Goal: Task Accomplishment & Management: Complete application form

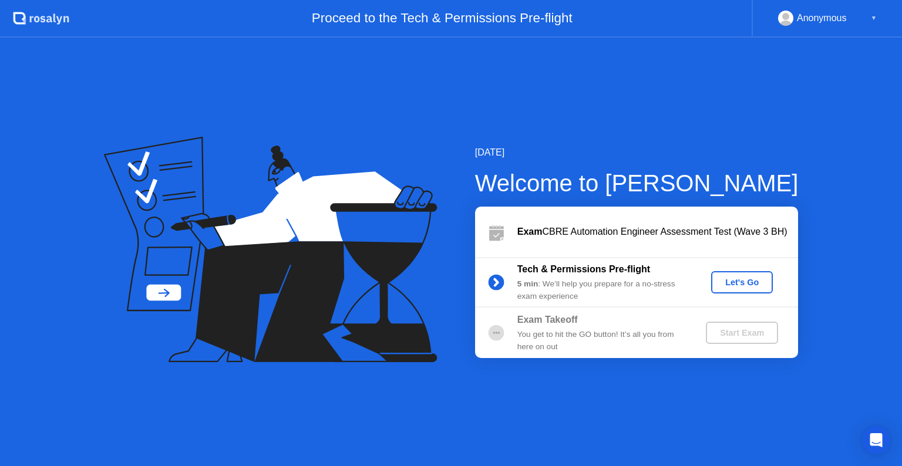
click at [732, 286] on div "Let's Go" at bounding box center [742, 282] width 52 height 9
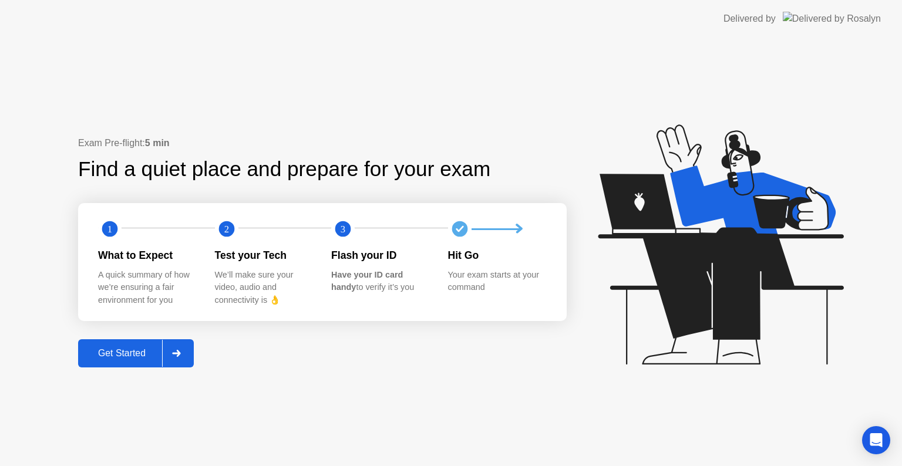
click at [139, 348] on div "Get Started" at bounding box center [122, 353] width 80 height 11
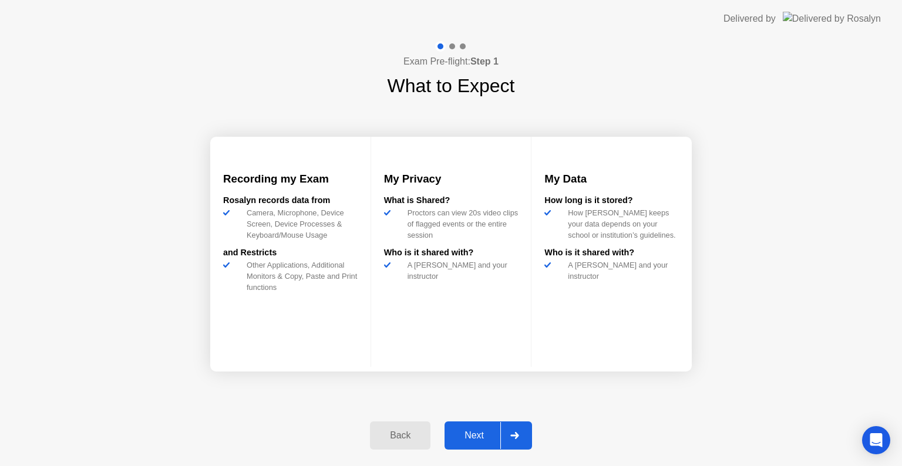
click at [514, 433] on icon at bounding box center [514, 435] width 9 height 7
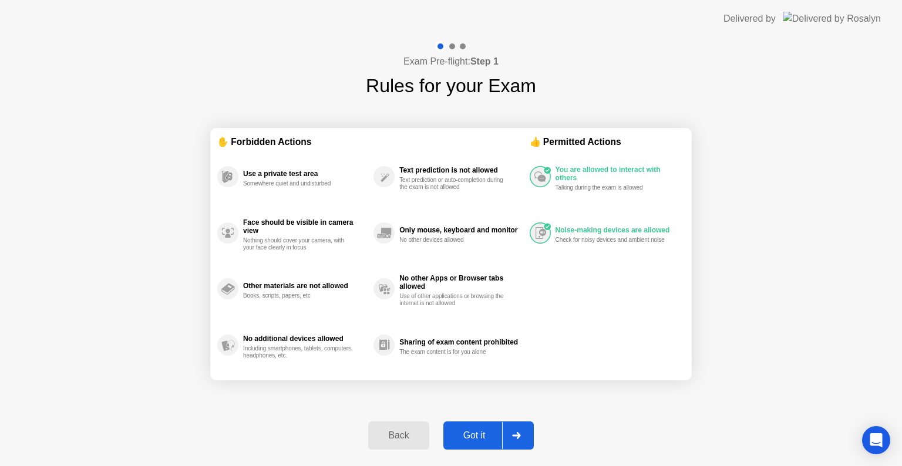
click at [487, 434] on div "Got it" at bounding box center [474, 435] width 55 height 11
select select "**********"
select select "*******"
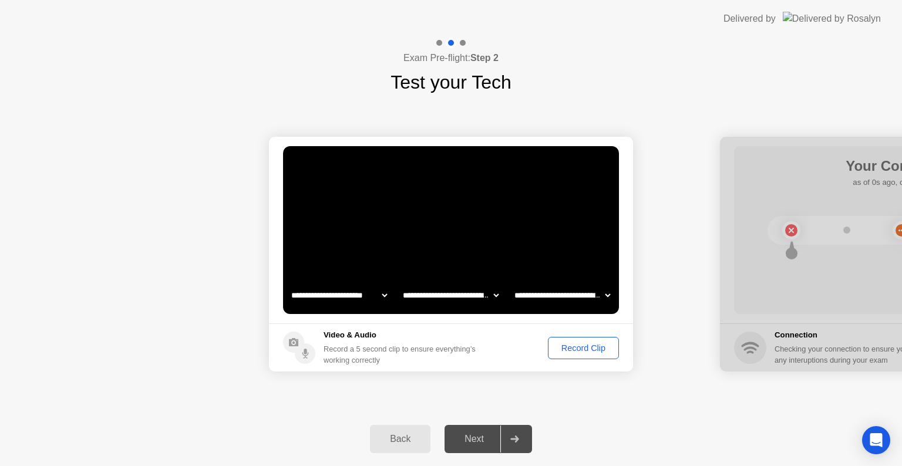
click at [545, 295] on select "**********" at bounding box center [562, 295] width 100 height 23
click at [460, 235] on video at bounding box center [451, 230] width 336 height 168
click at [566, 349] on div "Record Clip" at bounding box center [583, 347] width 63 height 9
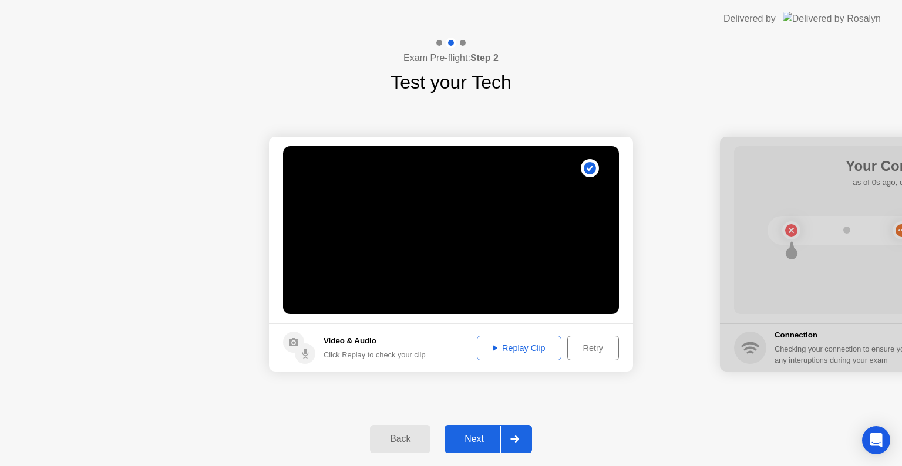
click at [522, 349] on div "Replay Clip" at bounding box center [519, 347] width 76 height 9
click at [842, 267] on div at bounding box center [902, 254] width 364 height 235
drag, startPoint x: 842, startPoint y: 267, endPoint x: 688, endPoint y: 321, distance: 163.4
click at [781, 276] on div at bounding box center [902, 254] width 364 height 235
click at [477, 436] on div "Next" at bounding box center [474, 439] width 52 height 11
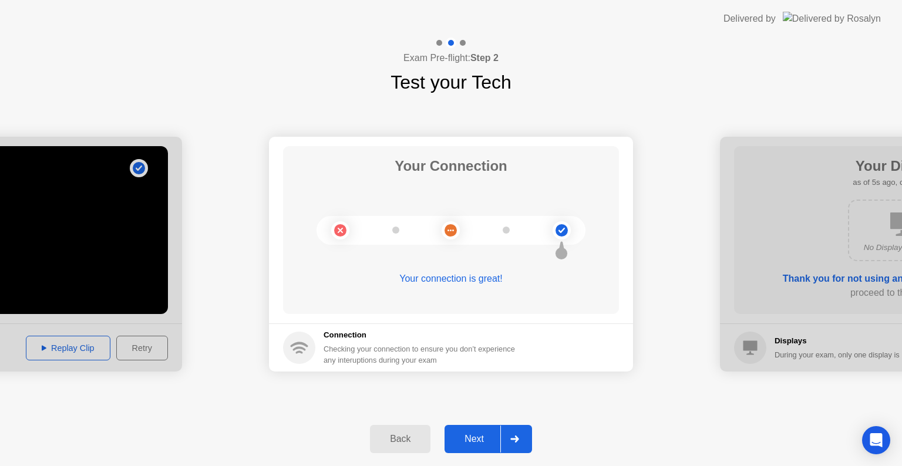
click at [474, 444] on div "Next" at bounding box center [474, 439] width 52 height 11
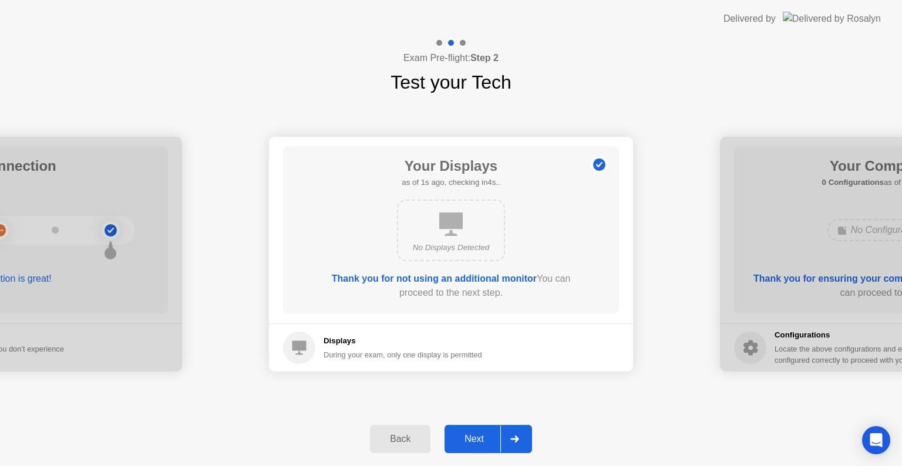
click at [490, 434] on div "Next" at bounding box center [474, 439] width 52 height 11
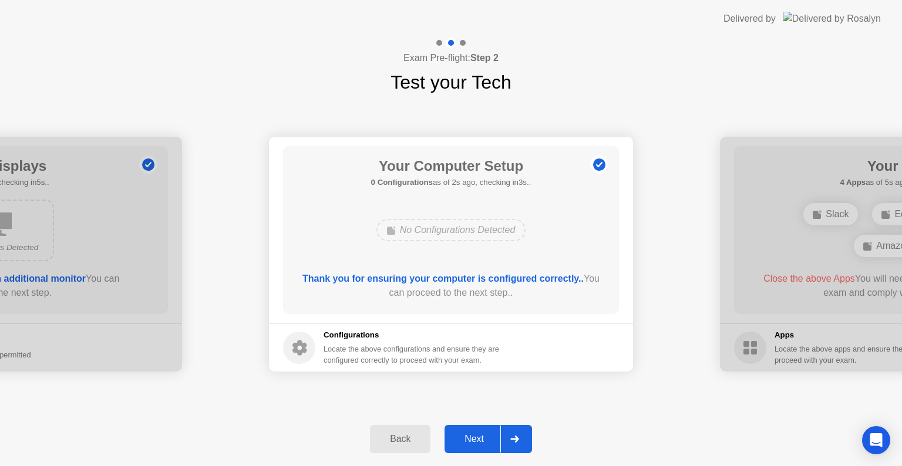
click at [485, 439] on div "Next" at bounding box center [474, 439] width 52 height 11
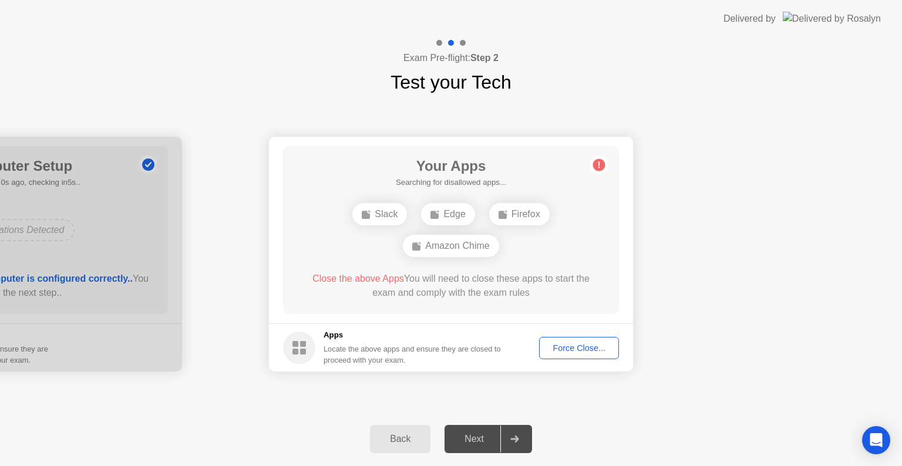
click at [569, 348] on div "Force Close..." at bounding box center [579, 347] width 72 height 9
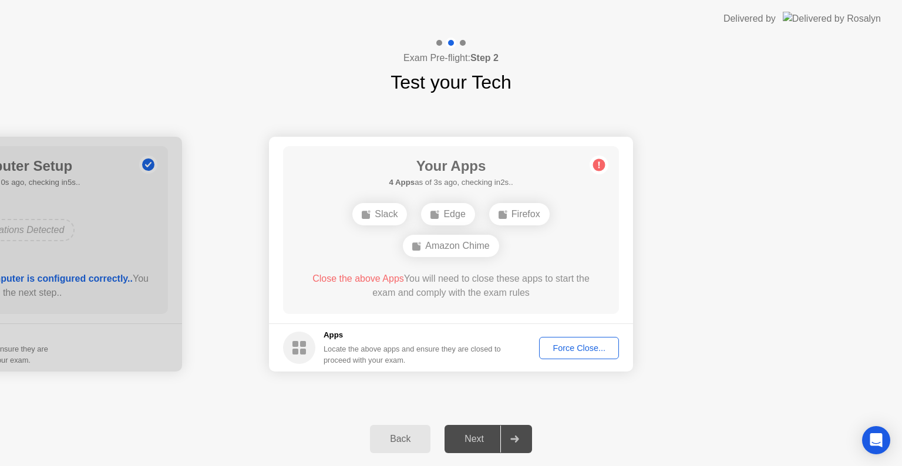
click at [376, 218] on div "Slack" at bounding box center [379, 214] width 55 height 22
click at [566, 346] on div "Force Close..." at bounding box center [579, 347] width 72 height 9
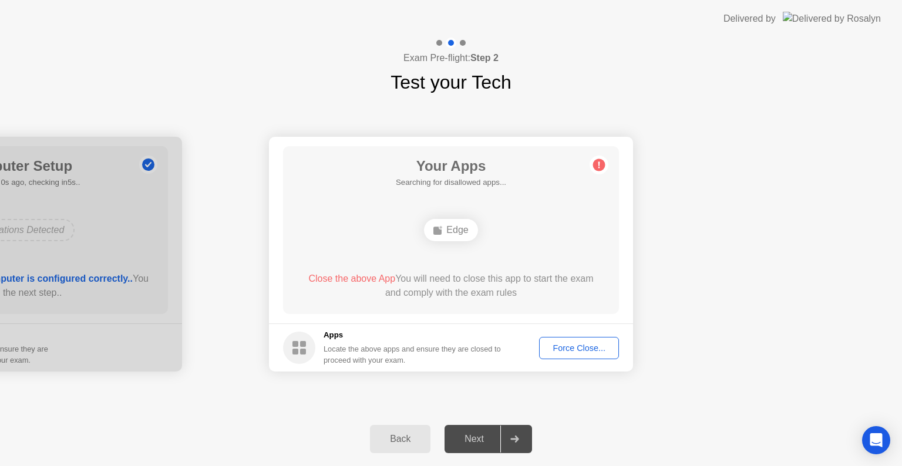
click at [560, 343] on div "Force Close..." at bounding box center [579, 347] width 72 height 9
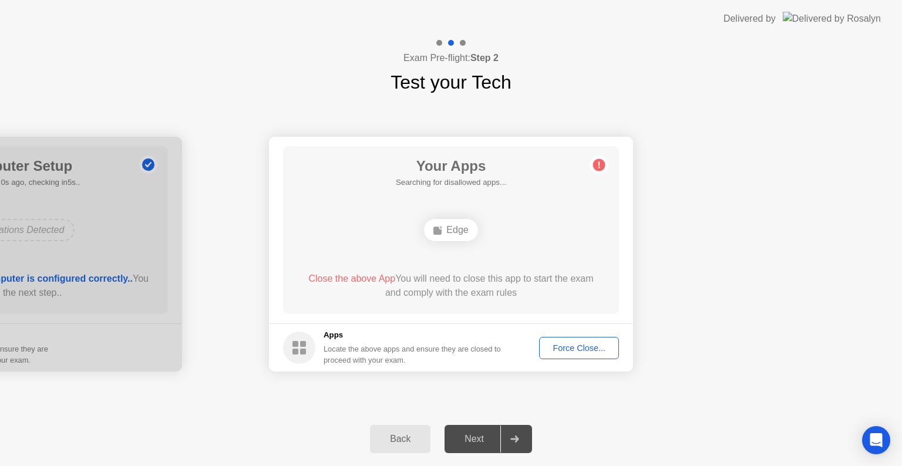
click at [585, 346] on div "Force Close..." at bounding box center [579, 347] width 72 height 9
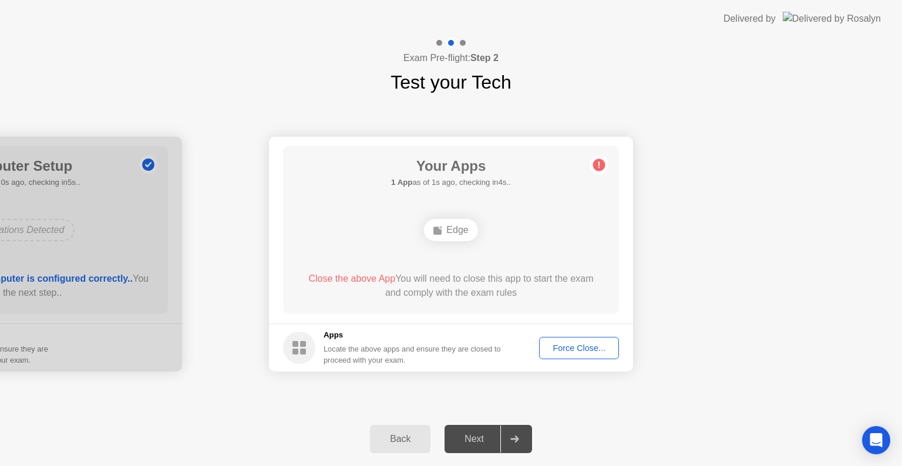
click at [366, 278] on span "Close the above App" at bounding box center [351, 279] width 87 height 10
click at [568, 349] on div "Force Close..." at bounding box center [579, 347] width 72 height 9
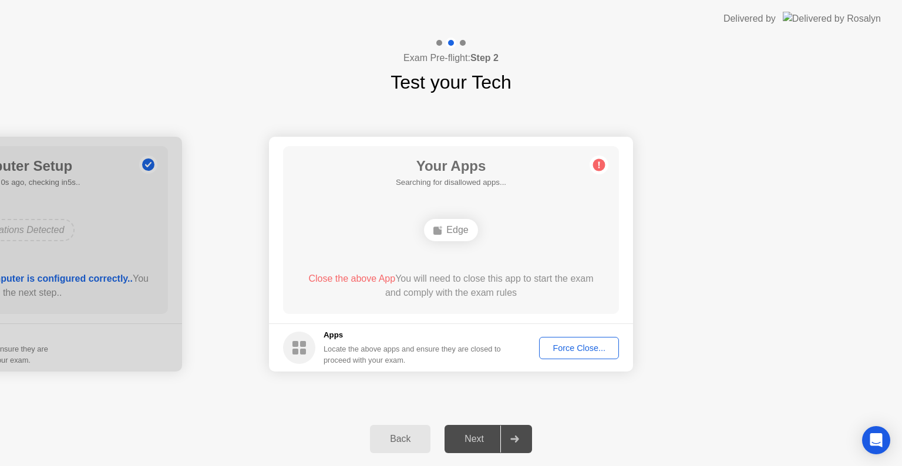
click at [582, 345] on div "Force Close..." at bounding box center [579, 347] width 72 height 9
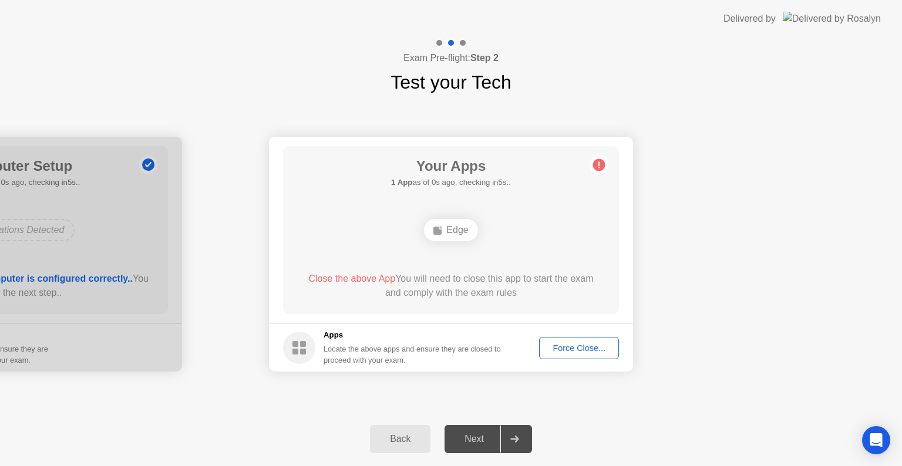
click at [599, 168] on circle at bounding box center [599, 165] width 12 height 12
click at [444, 235] on div "Edge" at bounding box center [450, 230] width 53 height 22
click at [485, 438] on div "Next" at bounding box center [474, 439] width 52 height 11
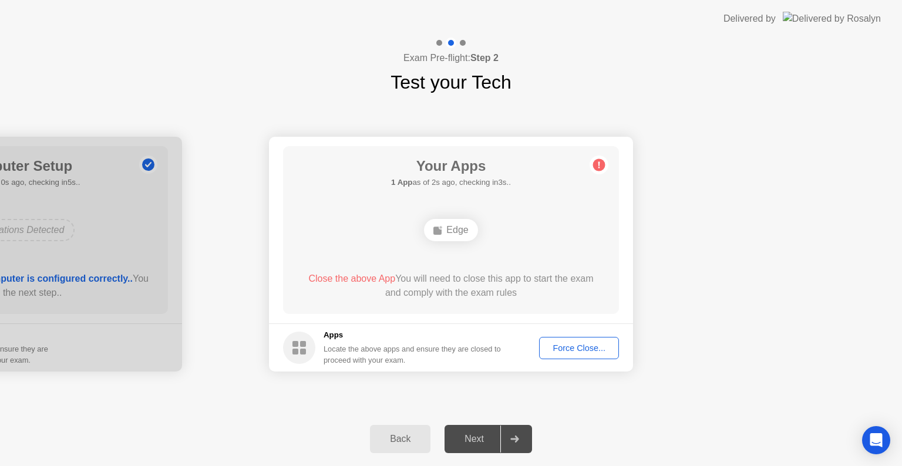
click at [594, 348] on div "Force Close..." at bounding box center [579, 347] width 72 height 9
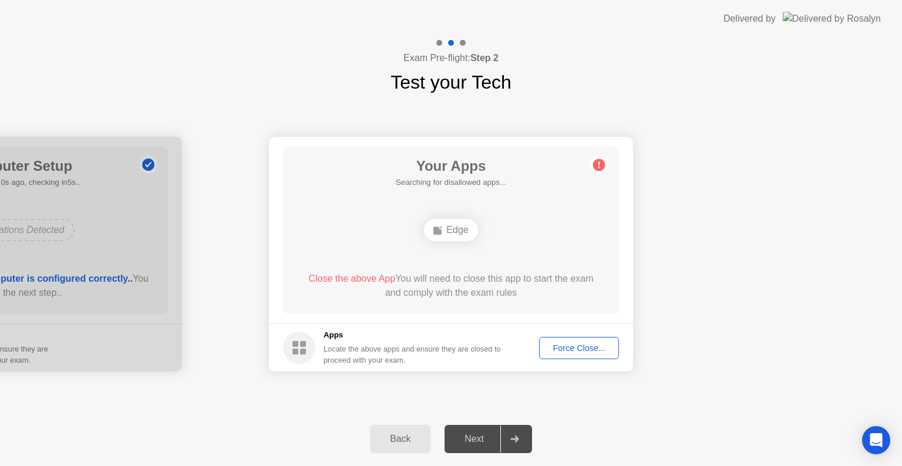
click at [350, 279] on span "Close the above App" at bounding box center [351, 279] width 87 height 10
click at [593, 350] on div "Force Close..." at bounding box center [579, 347] width 72 height 9
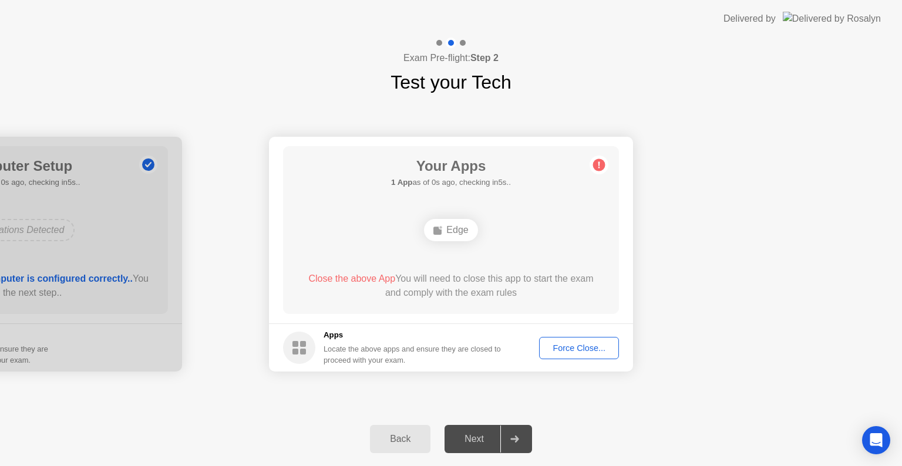
click at [399, 437] on div "Back" at bounding box center [399, 439] width 53 height 11
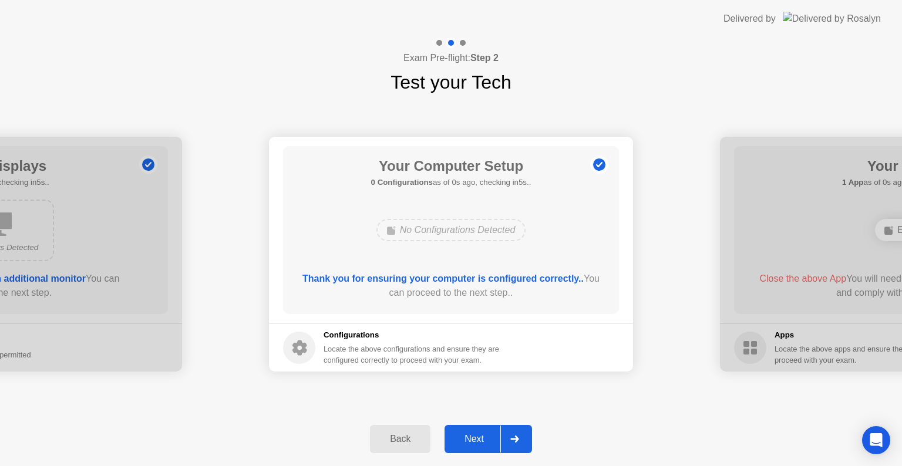
click at [481, 436] on div "Next" at bounding box center [474, 439] width 52 height 11
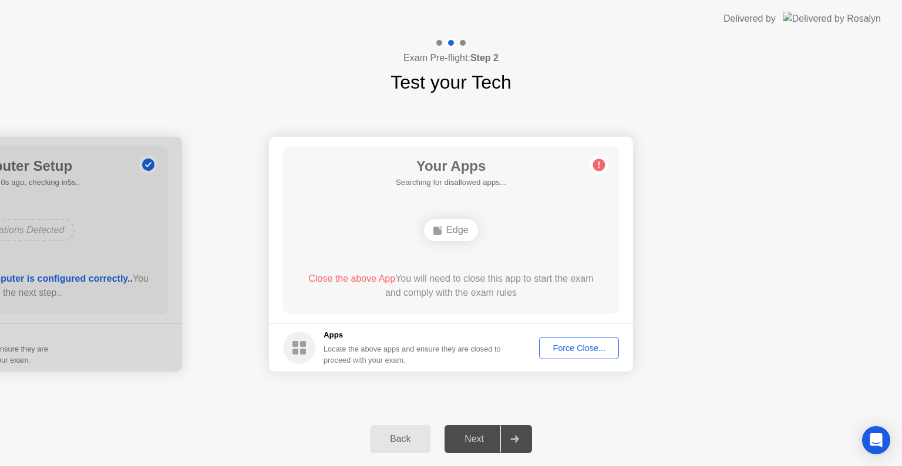
click at [582, 339] on button "Force Close..." at bounding box center [579, 348] width 80 height 22
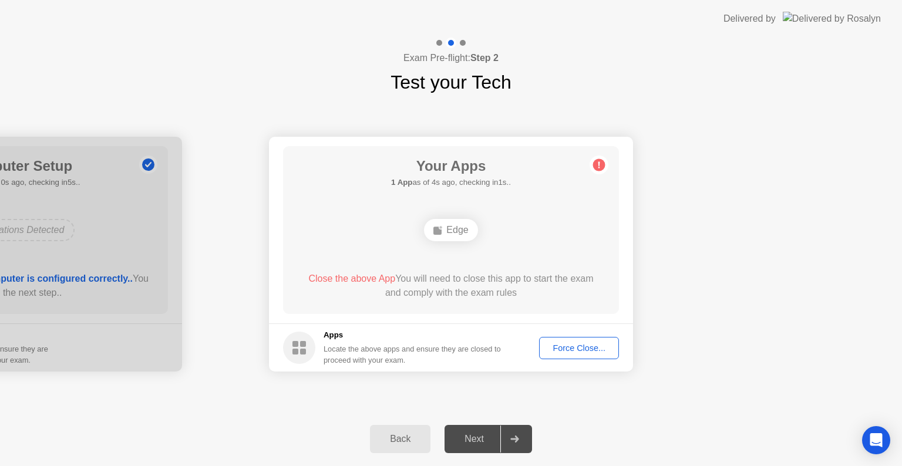
click at [575, 348] on div "Force Close..." at bounding box center [579, 347] width 72 height 9
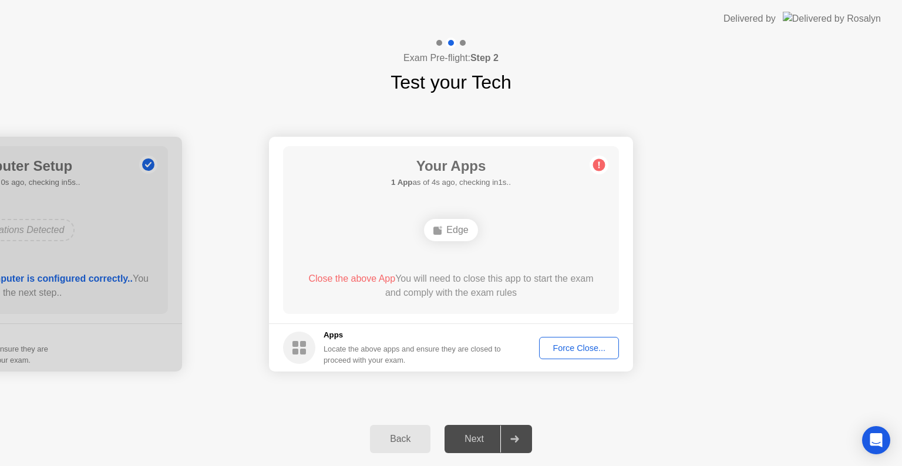
click at [571, 349] on div "Force Close..." at bounding box center [579, 347] width 72 height 9
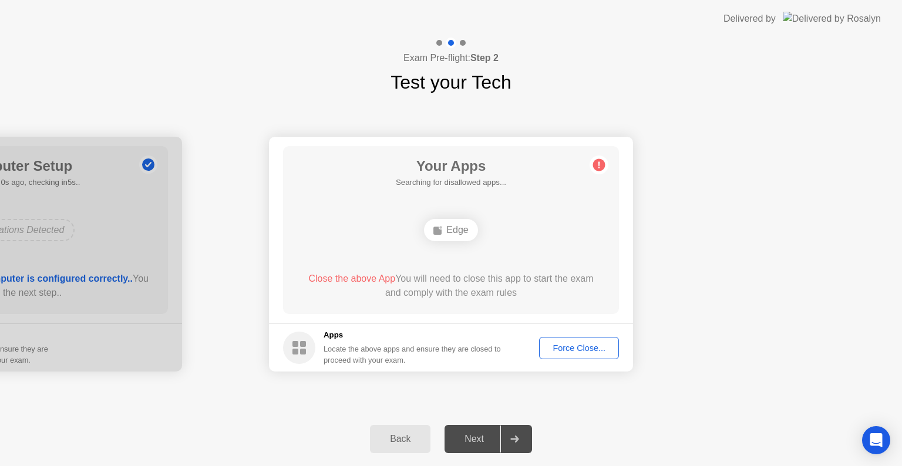
click at [592, 343] on div "Force Close..." at bounding box center [579, 347] width 72 height 9
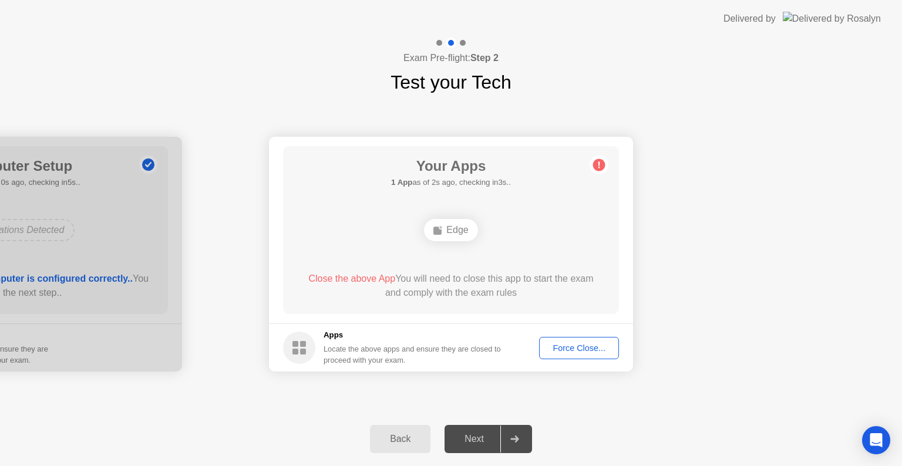
click at [578, 344] on div "Force Close..." at bounding box center [579, 347] width 72 height 9
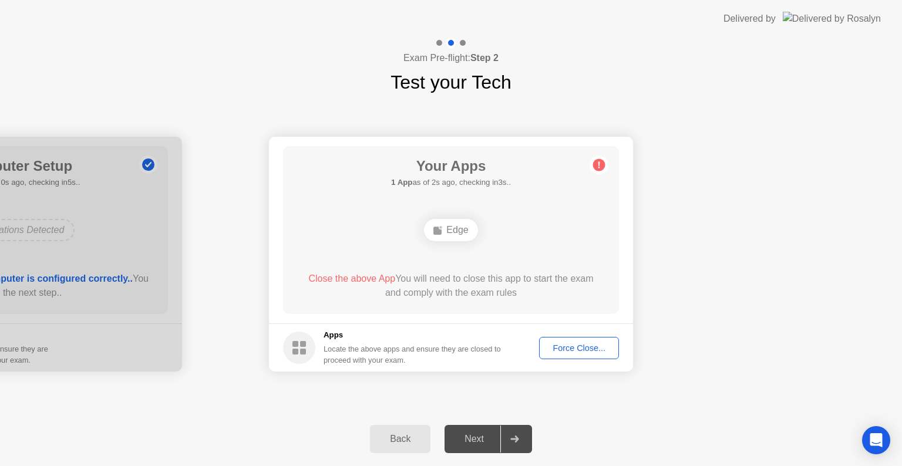
click at [576, 350] on div "Force Close..." at bounding box center [579, 347] width 72 height 9
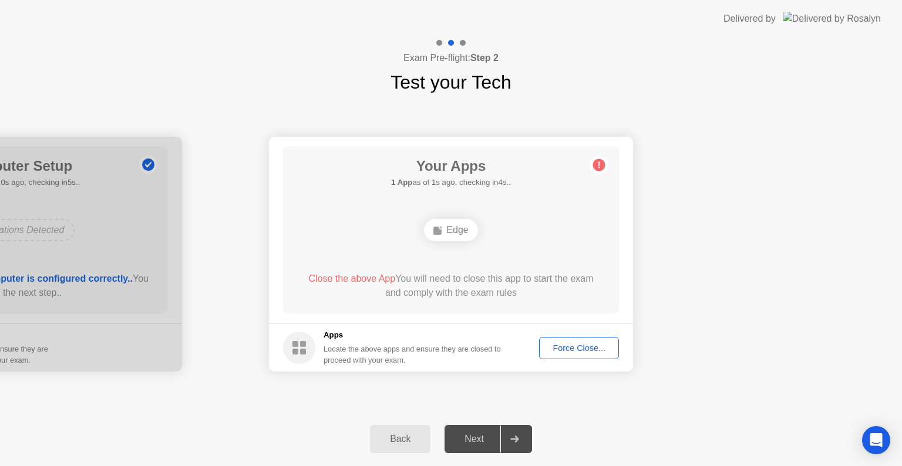
click at [298, 343] on circle at bounding box center [299, 348] width 32 height 32
click at [300, 344] on g at bounding box center [299, 348] width 14 height 14
click at [301, 348] on circle at bounding box center [299, 348] width 32 height 32
click at [292, 350] on rect at bounding box center [295, 352] width 6 height 6
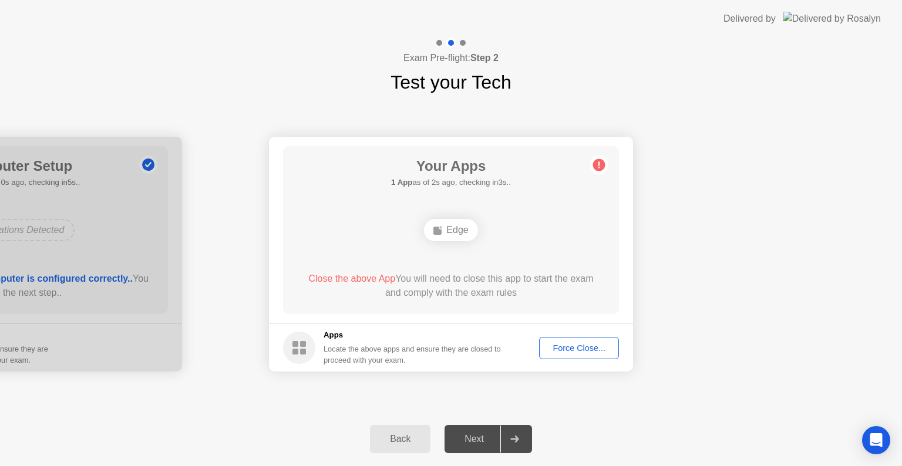
click at [396, 434] on div "Back" at bounding box center [399, 439] width 53 height 11
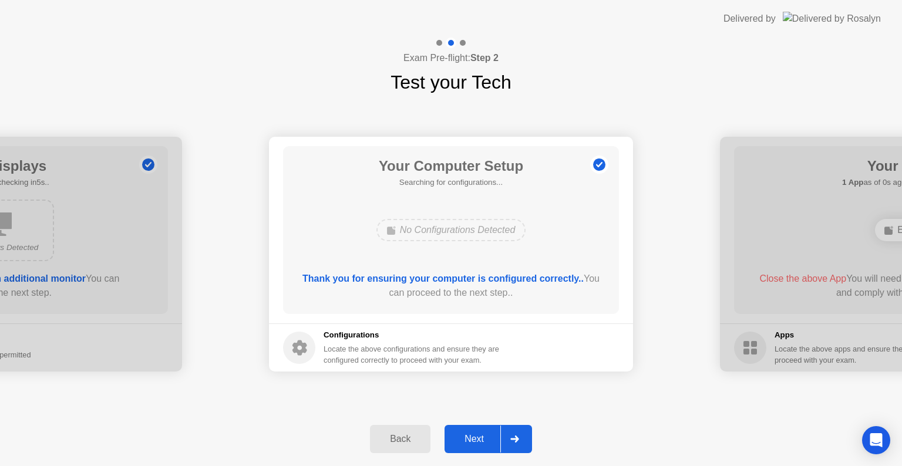
click at [399, 434] on div "Back" at bounding box center [399, 439] width 53 height 11
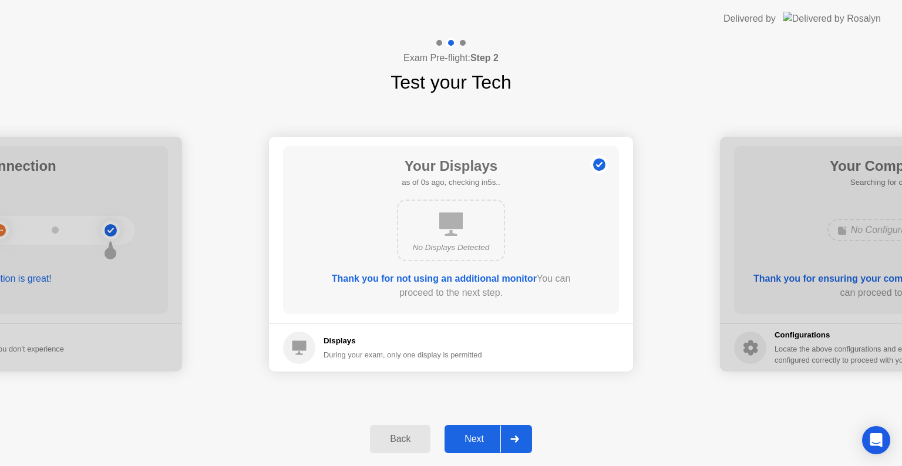
click at [399, 434] on div "Back" at bounding box center [399, 439] width 53 height 11
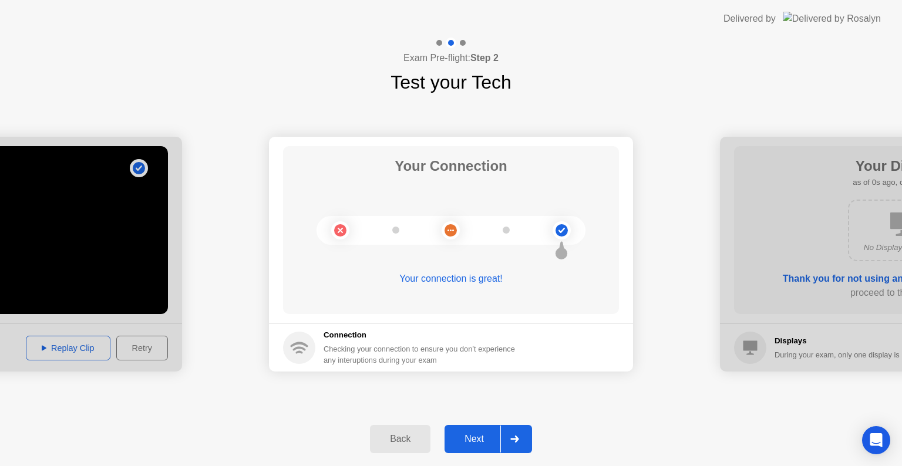
click at [399, 434] on div "Back" at bounding box center [399, 439] width 53 height 11
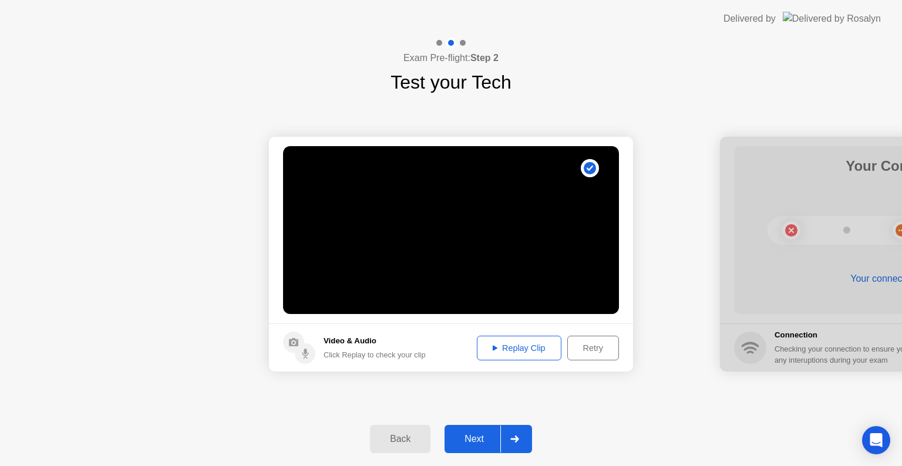
click at [399, 434] on div "Back" at bounding box center [399, 439] width 53 height 11
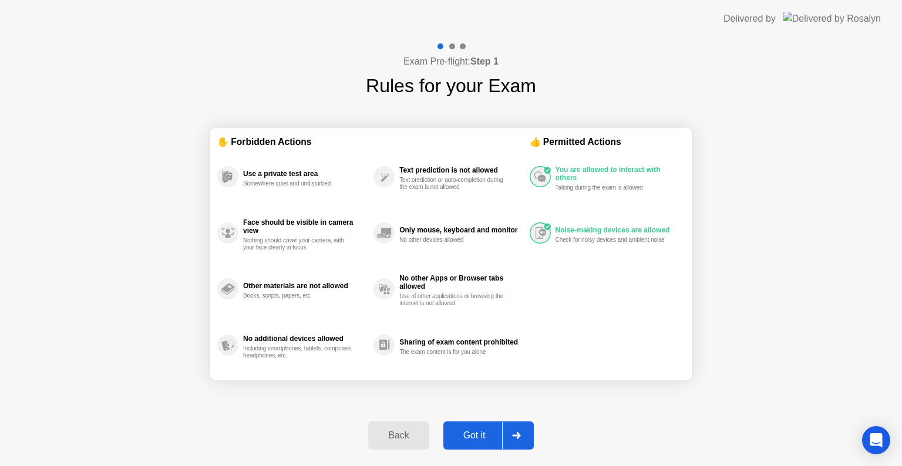
click at [484, 433] on div "Got it" at bounding box center [474, 435] width 55 height 11
select select "**********"
select select "*******"
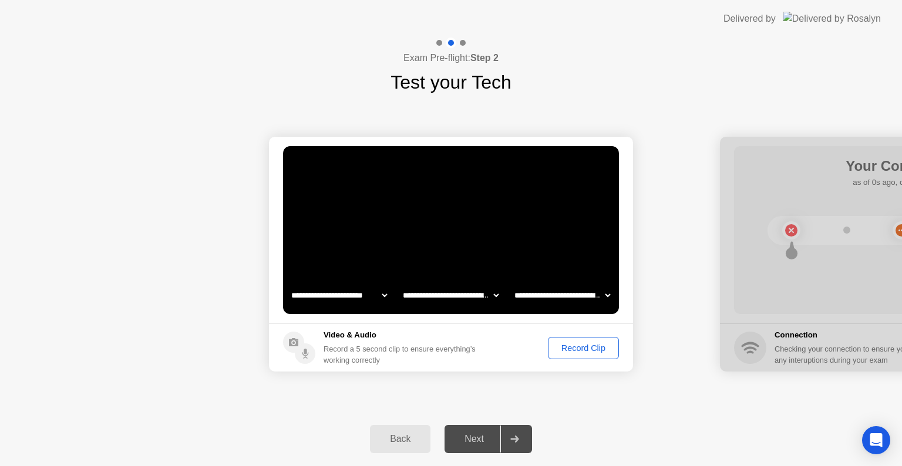
click at [822, 286] on div at bounding box center [902, 254] width 364 height 235
click at [583, 347] on div "Record Clip" at bounding box center [583, 347] width 63 height 9
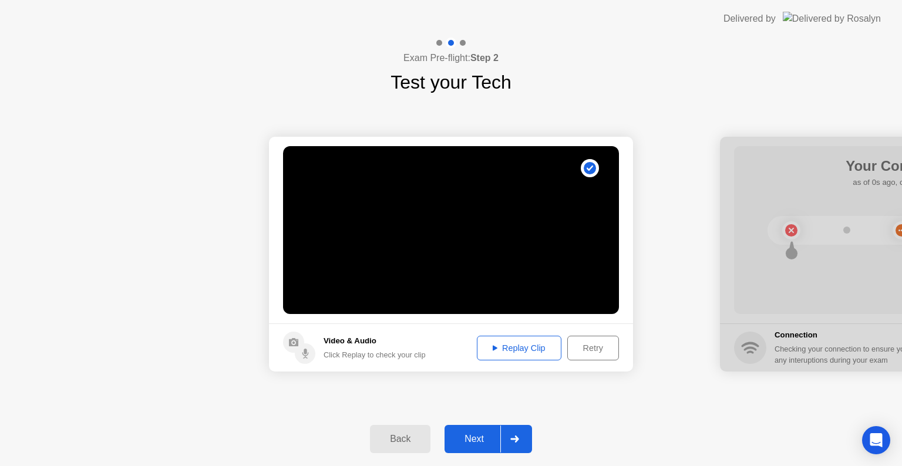
click at [535, 355] on button "Replay Clip" at bounding box center [519, 348] width 85 height 25
click at [510, 433] on div at bounding box center [514, 439] width 28 height 27
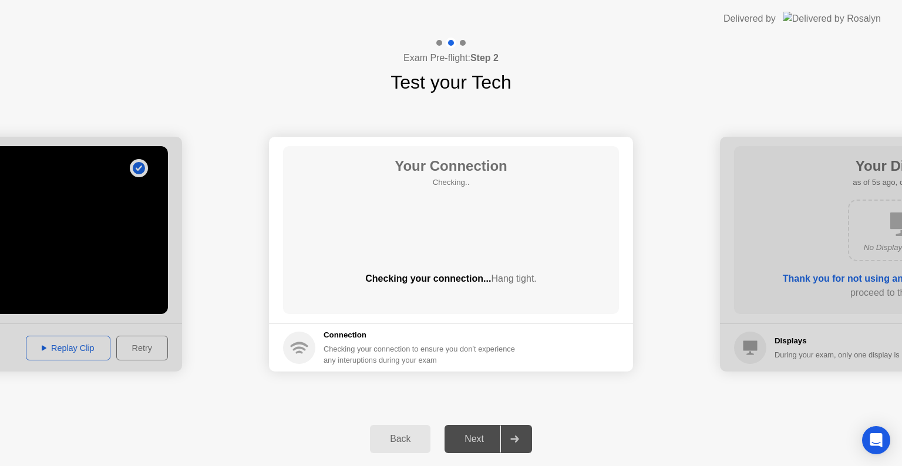
drag, startPoint x: 324, startPoint y: 347, endPoint x: 440, endPoint y: 357, distance: 116.7
click at [440, 357] on div "Checking your connection to ensure you don’t experience any interuptions during…" at bounding box center [422, 354] width 198 height 22
click at [440, 358] on div "Checking your connection to ensure you don’t experience any interuptions during…" at bounding box center [422, 354] width 198 height 22
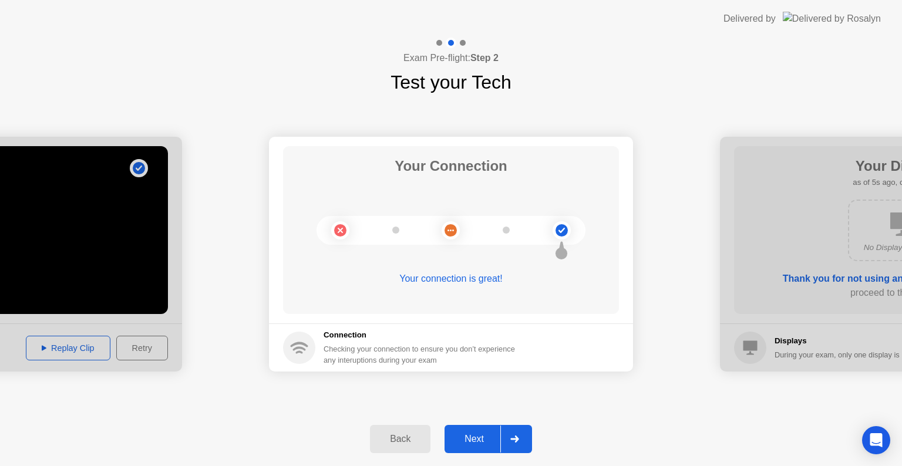
click at [494, 441] on div "Next" at bounding box center [474, 439] width 52 height 11
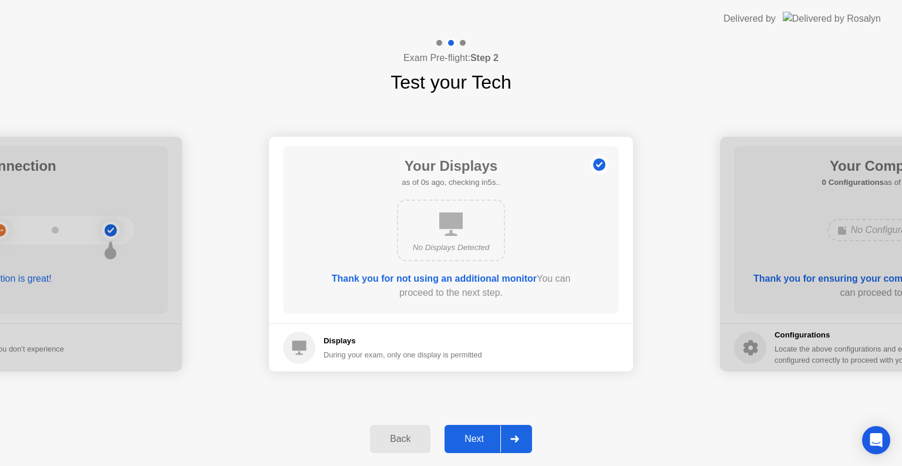
click at [494, 441] on div "Next" at bounding box center [474, 439] width 52 height 11
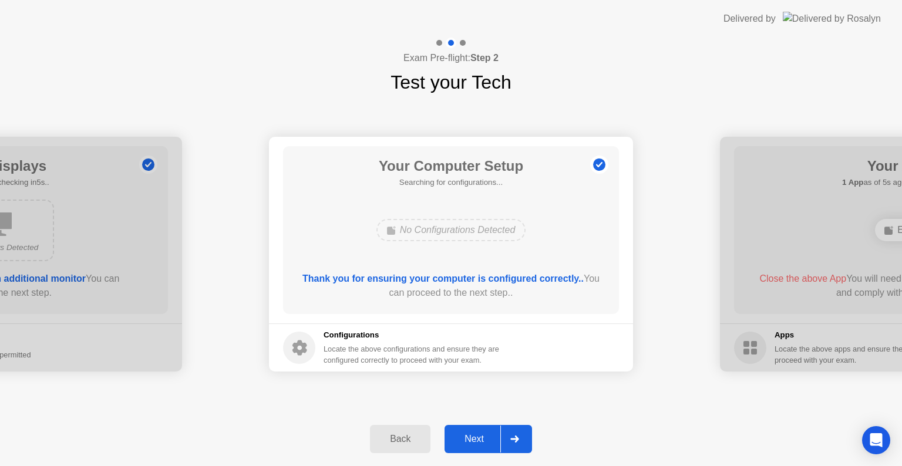
click at [495, 441] on div "Next" at bounding box center [474, 439] width 52 height 11
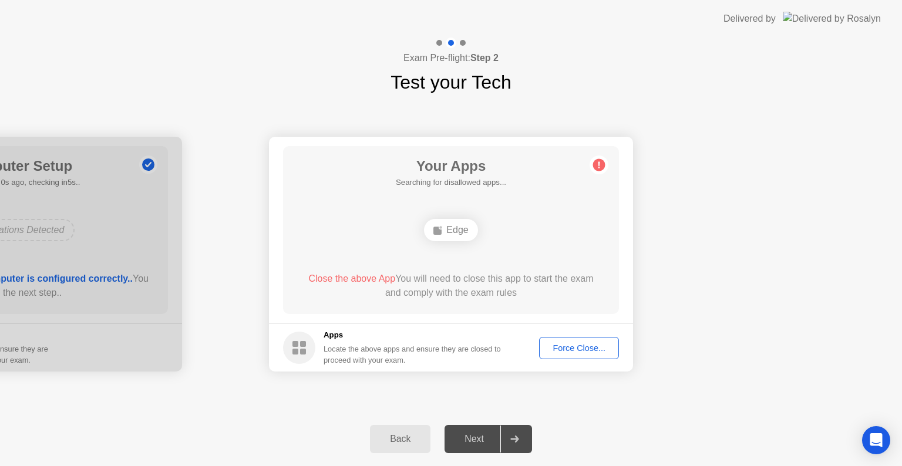
click at [547, 358] on button "Force Close..." at bounding box center [579, 348] width 80 height 22
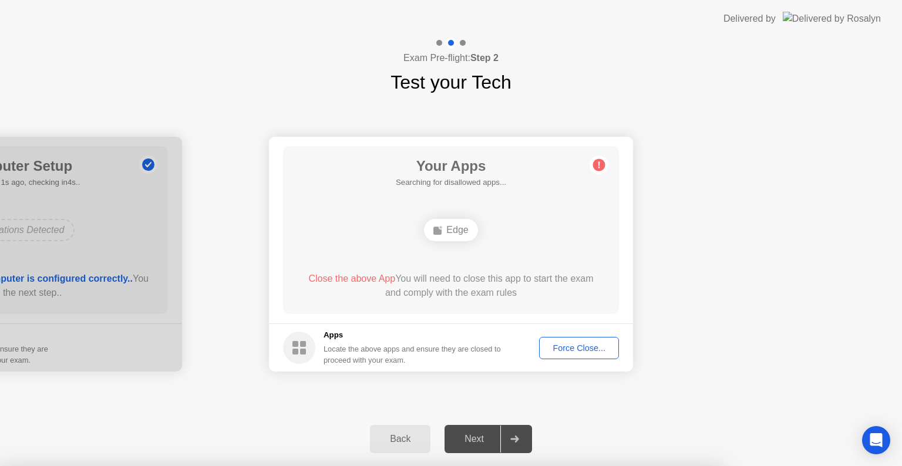
click at [648, 466] on div at bounding box center [451, 466] width 902 height 0
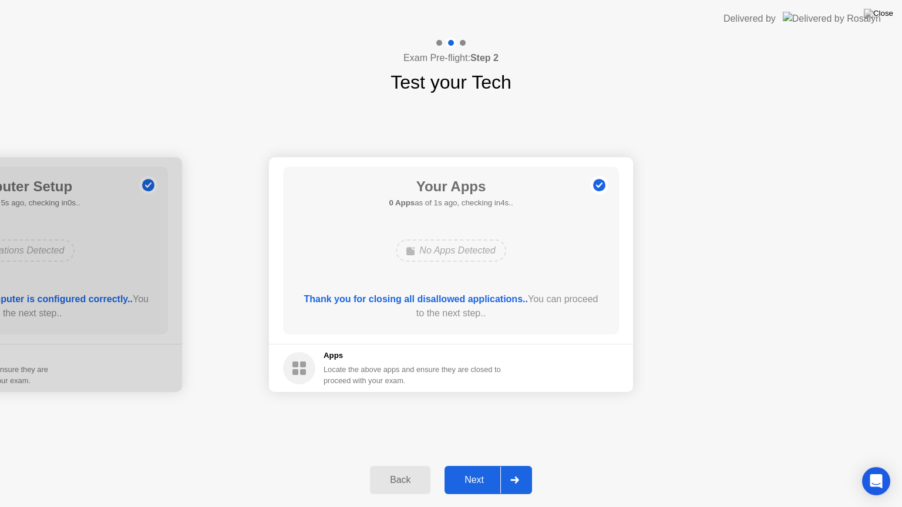
click at [410, 466] on div "Back" at bounding box center [399, 480] width 53 height 11
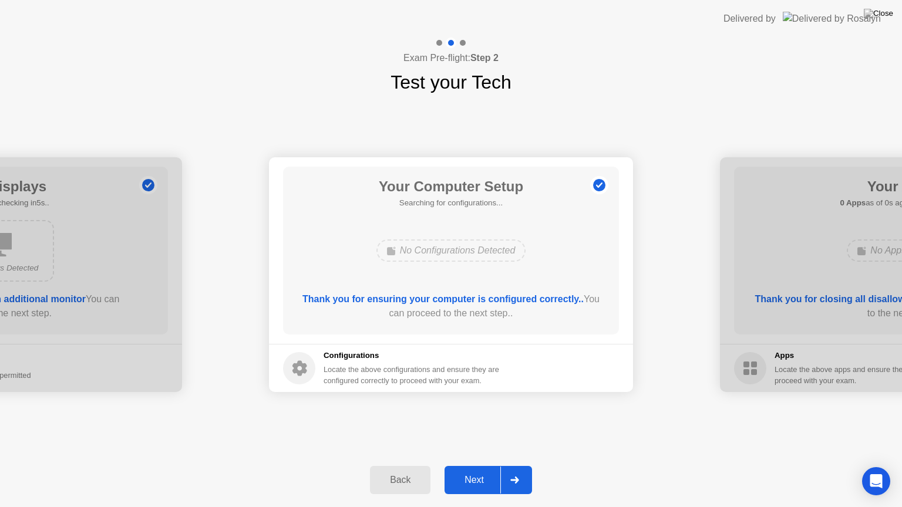
click at [410, 466] on div "Back" at bounding box center [399, 480] width 53 height 11
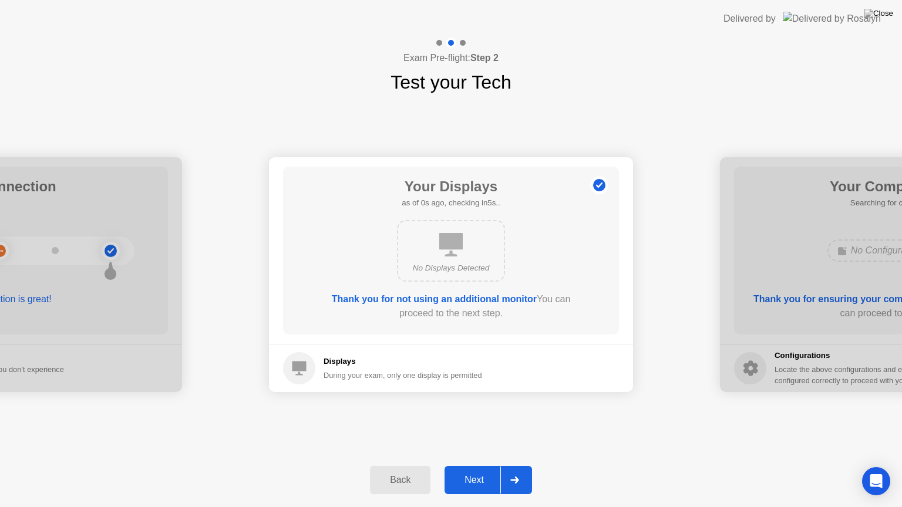
click at [410, 466] on div "Back" at bounding box center [399, 480] width 53 height 11
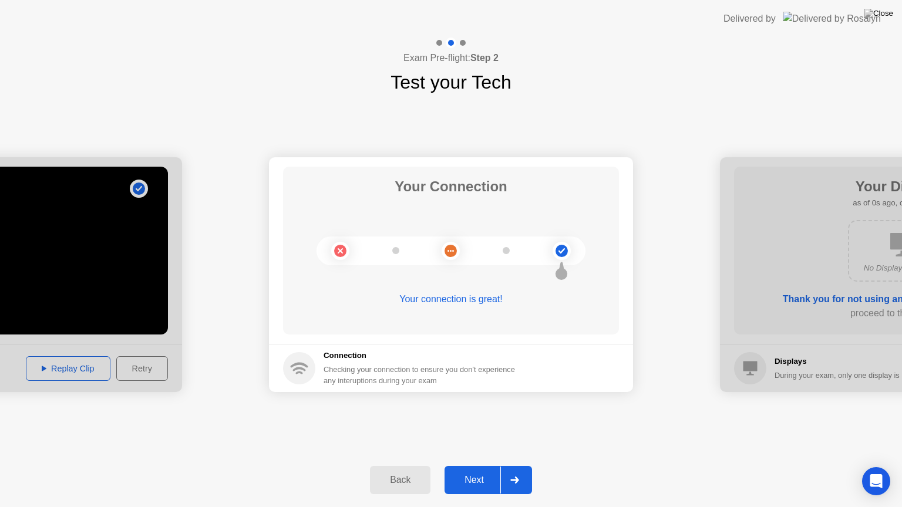
click at [410, 466] on div "Back" at bounding box center [399, 480] width 53 height 11
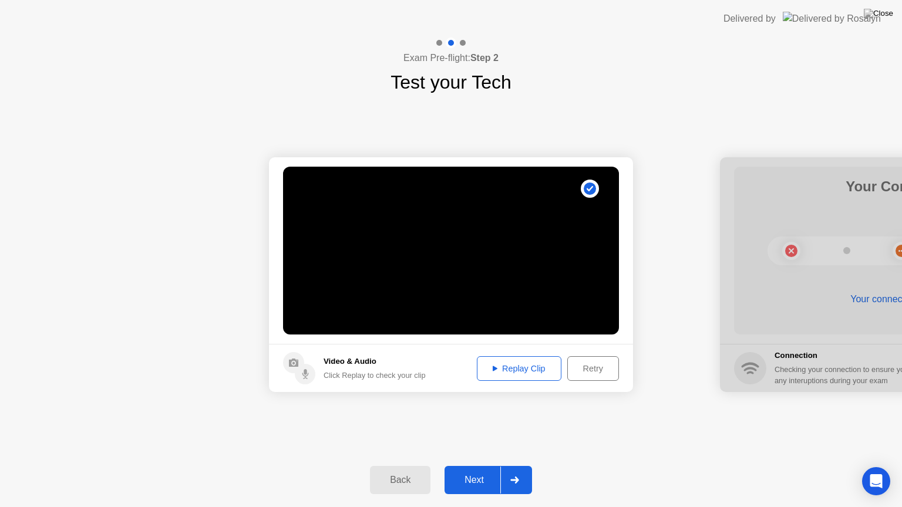
click at [410, 466] on div "Back" at bounding box center [399, 480] width 53 height 11
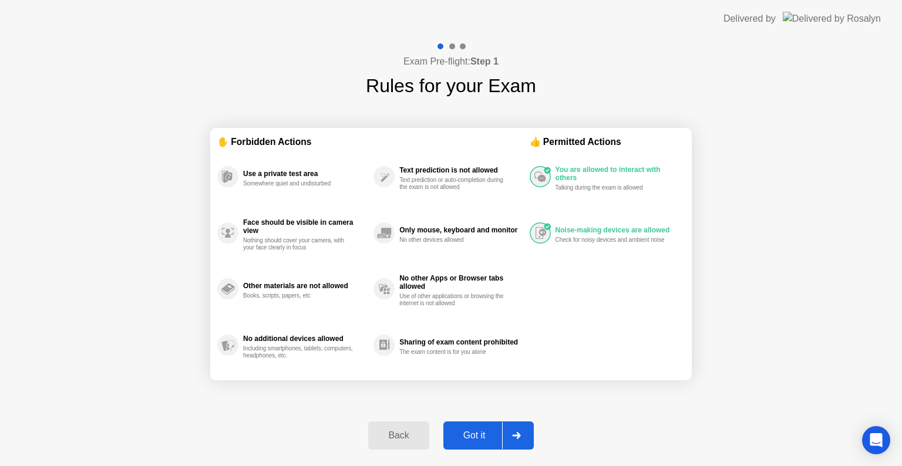
click at [477, 434] on div "Got it" at bounding box center [474, 435] width 55 height 11
select select "**********"
select select "*******"
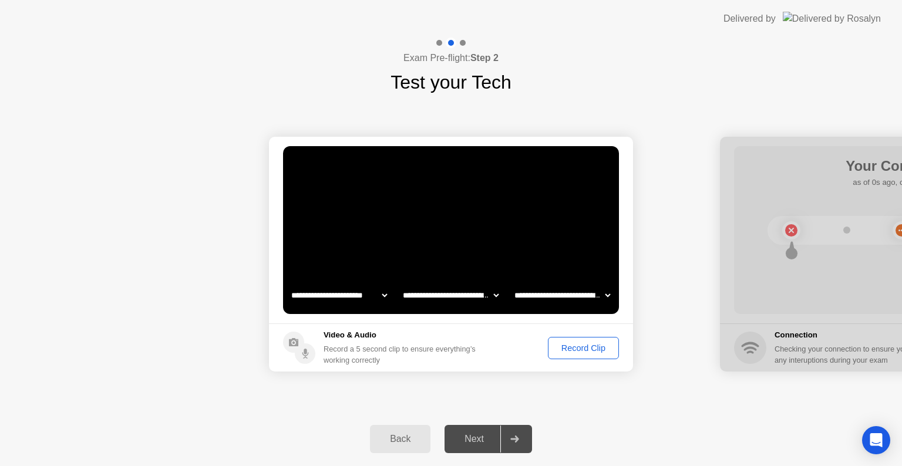
click at [572, 340] on button "Record Clip" at bounding box center [583, 348] width 71 height 22
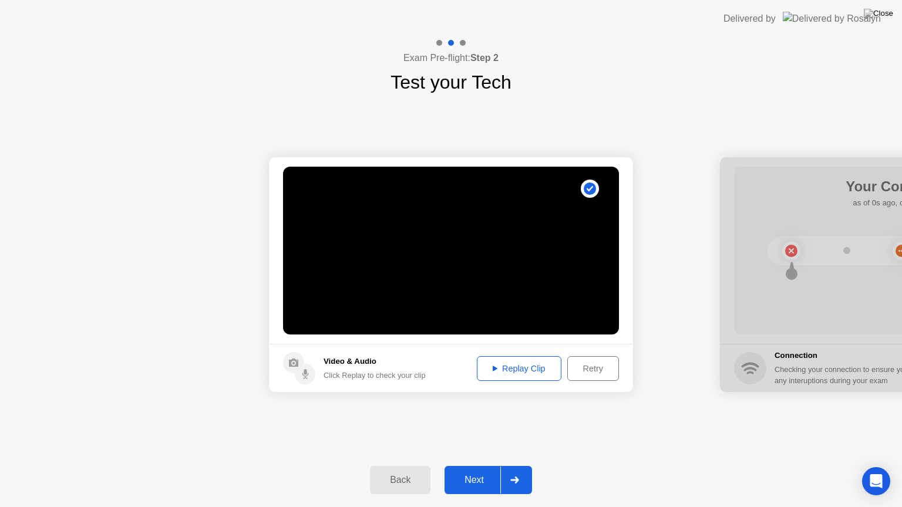
click at [528, 369] on div "Replay Clip" at bounding box center [519, 368] width 76 height 9
click at [498, 466] on div "Next" at bounding box center [474, 480] width 52 height 11
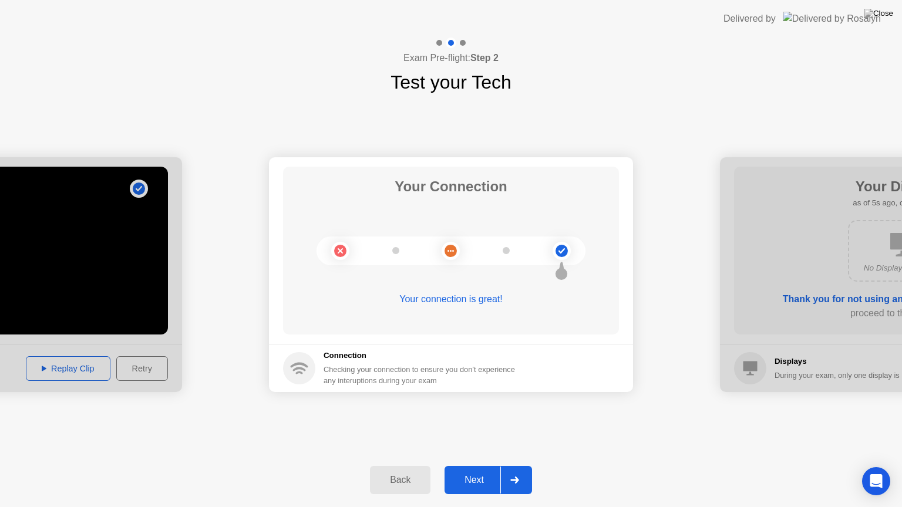
click at [491, 466] on div "Next" at bounding box center [474, 480] width 52 height 11
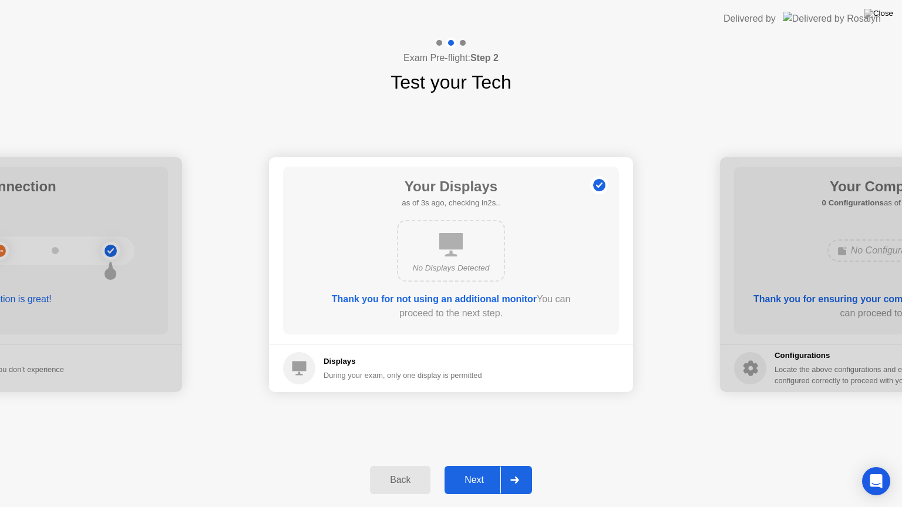
click at [482, 466] on div "Next" at bounding box center [474, 480] width 52 height 11
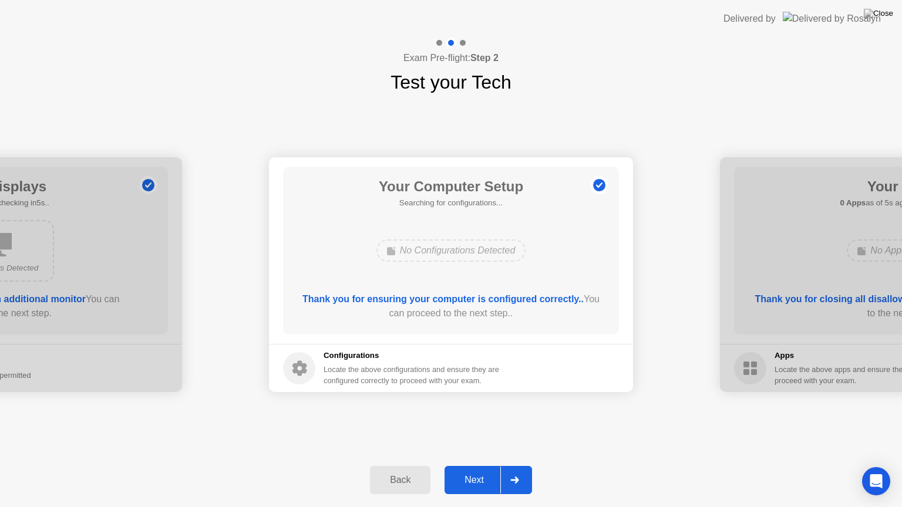
click at [482, 466] on div "Next" at bounding box center [474, 480] width 52 height 11
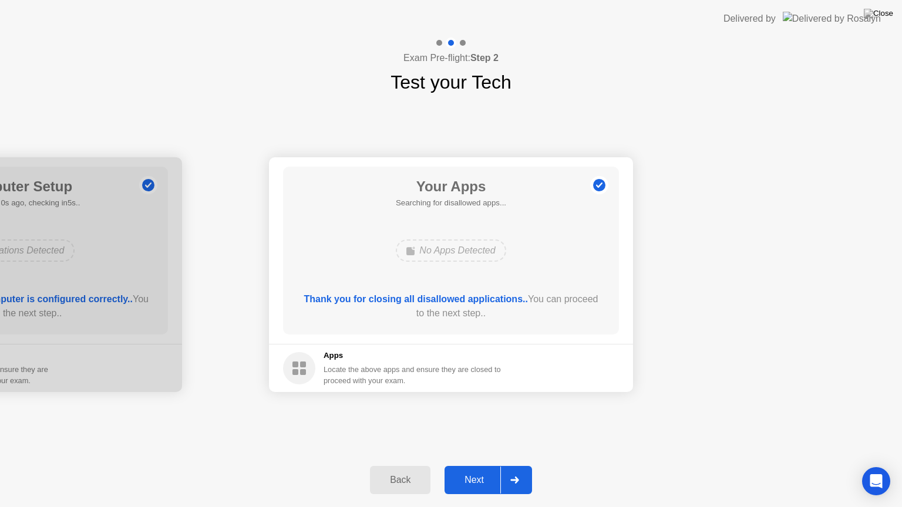
click at [482, 466] on div "Next" at bounding box center [474, 480] width 52 height 11
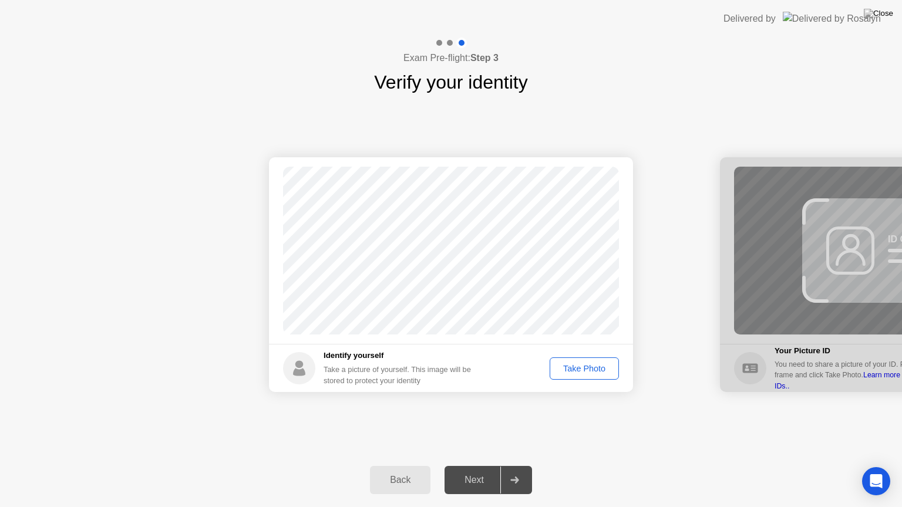
click at [574, 371] on div "Take Photo" at bounding box center [584, 368] width 61 height 9
click at [587, 373] on div "Retake" at bounding box center [592, 368] width 46 height 9
click at [587, 373] on div "Take Photo" at bounding box center [584, 368] width 61 height 9
click at [517, 466] on icon at bounding box center [514, 480] width 8 height 7
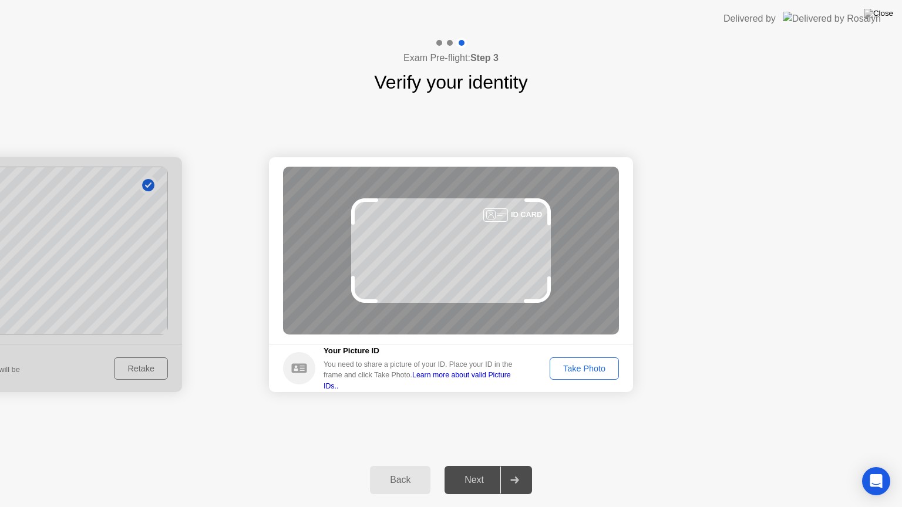
click at [581, 372] on div "Take Photo" at bounding box center [584, 368] width 61 height 9
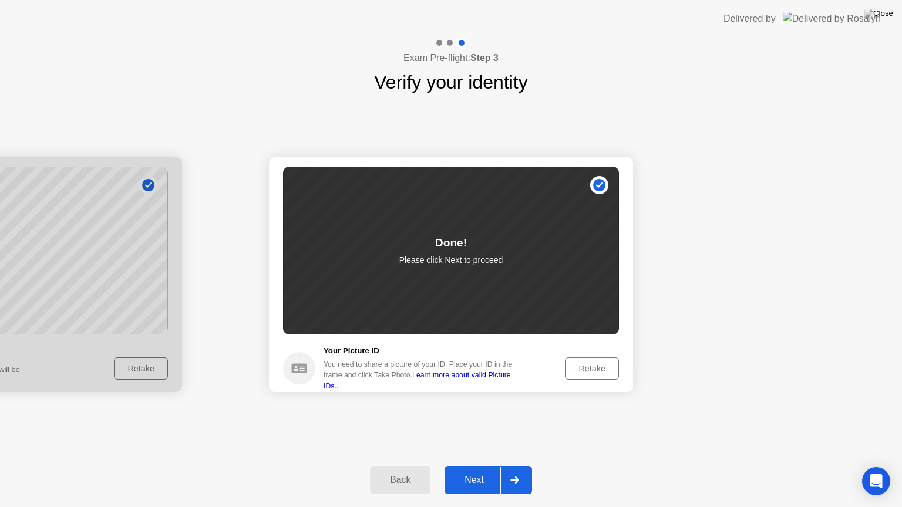
click at [490, 466] on div "Next" at bounding box center [474, 480] width 52 height 11
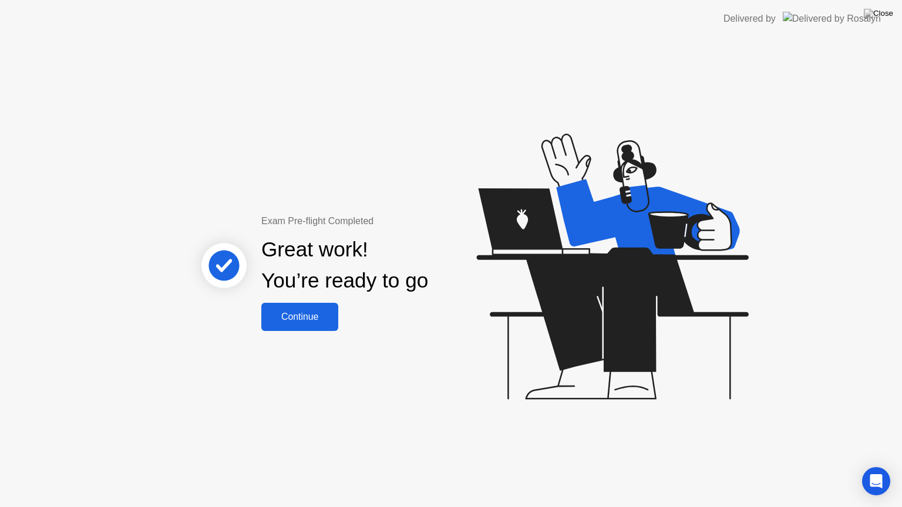
click at [302, 319] on div "Continue" at bounding box center [300, 317] width 70 height 11
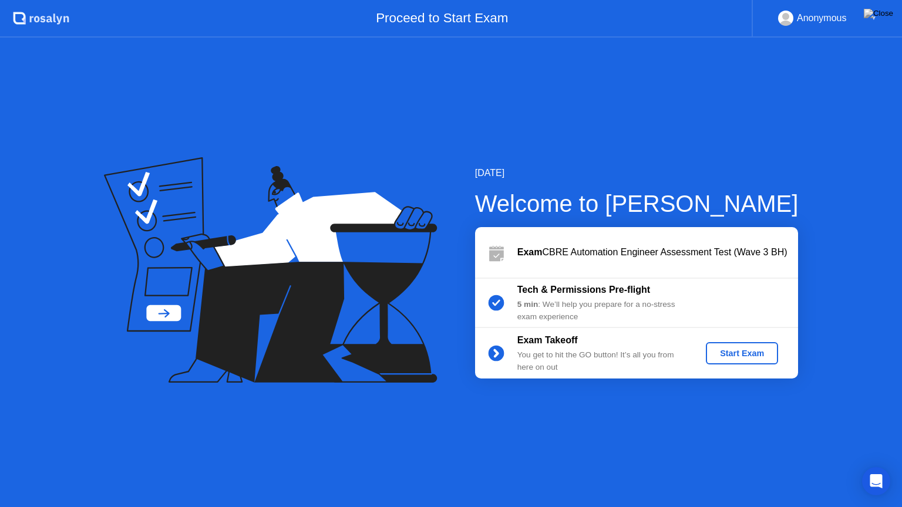
click at [727, 355] on div "Start Exam" at bounding box center [741, 353] width 63 height 9
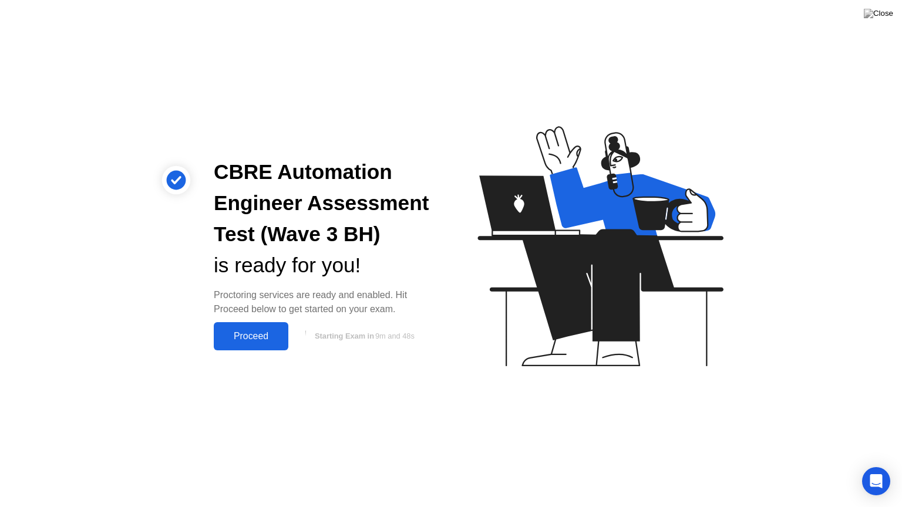
click at [274, 331] on div "Proceed" at bounding box center [251, 336] width 68 height 11
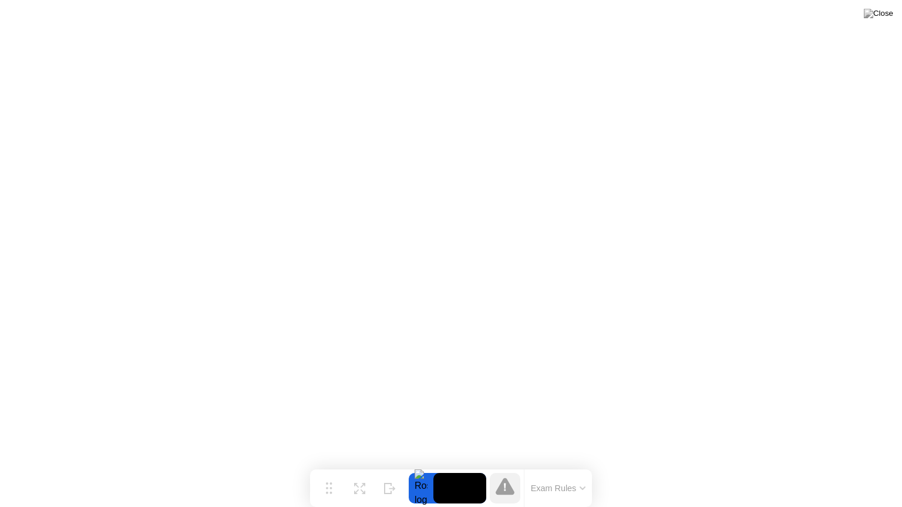
click at [561, 466] on button "Exam Rules" at bounding box center [558, 488] width 62 height 11
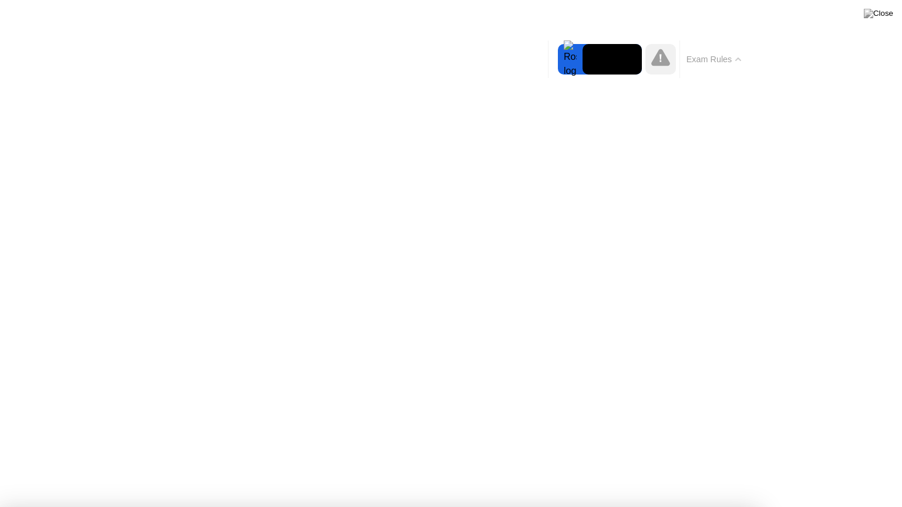
click at [717, 61] on button "Exam Rules" at bounding box center [714, 59] width 62 height 11
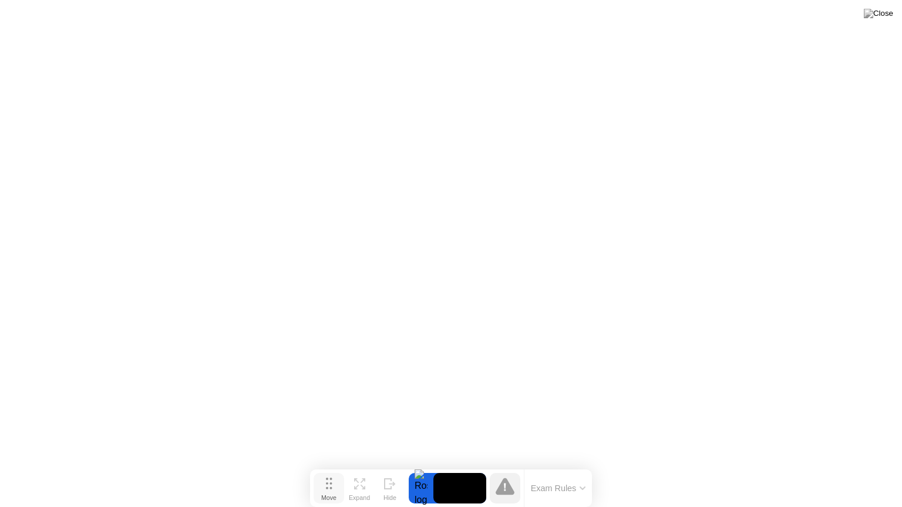
click at [333, 466] on div "Move" at bounding box center [328, 497] width 15 height 7
click at [362, 466] on icon at bounding box center [359, 483] width 11 height 11
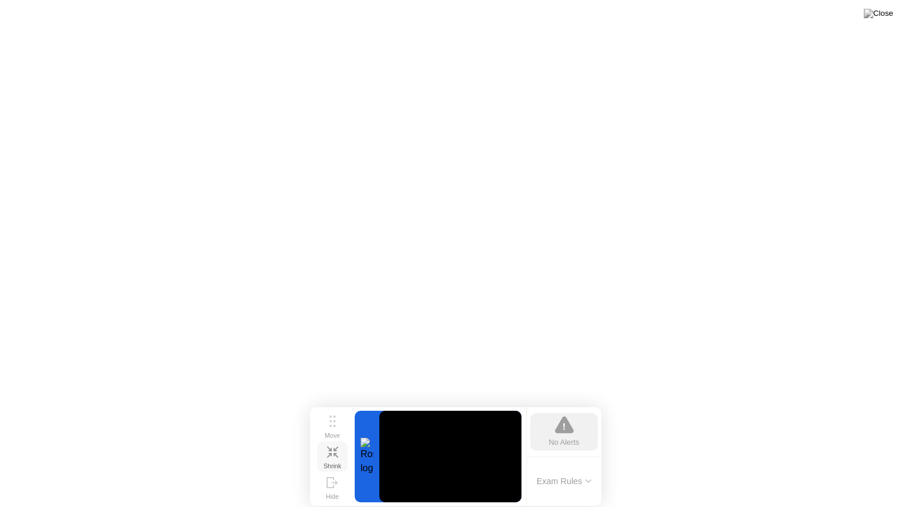
click at [331, 456] on icon at bounding box center [332, 452] width 11 height 11
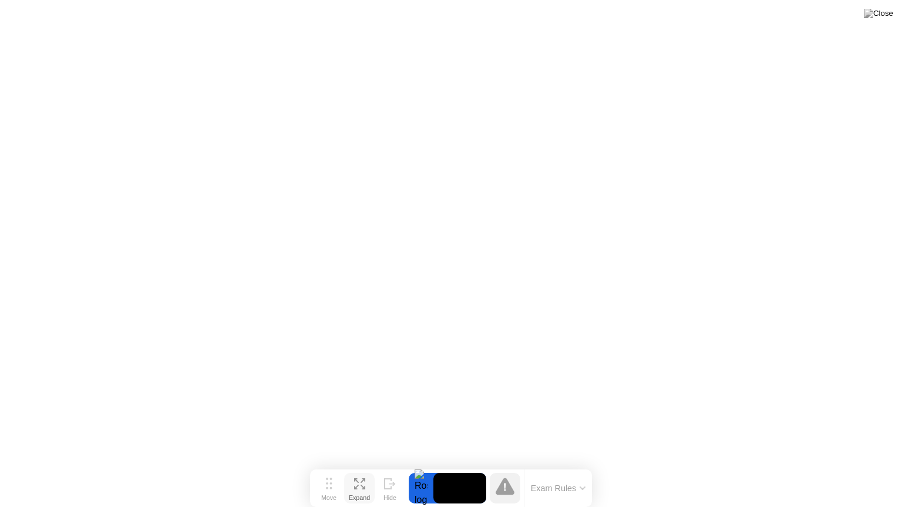
click at [353, 466] on div "Expand" at bounding box center [359, 497] width 21 height 7
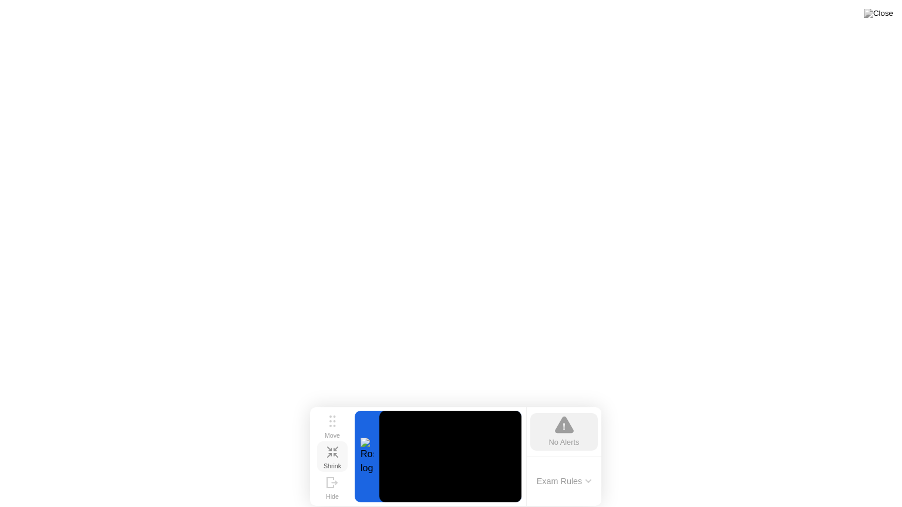
click at [334, 463] on div "Shrink" at bounding box center [332, 466] width 18 height 7
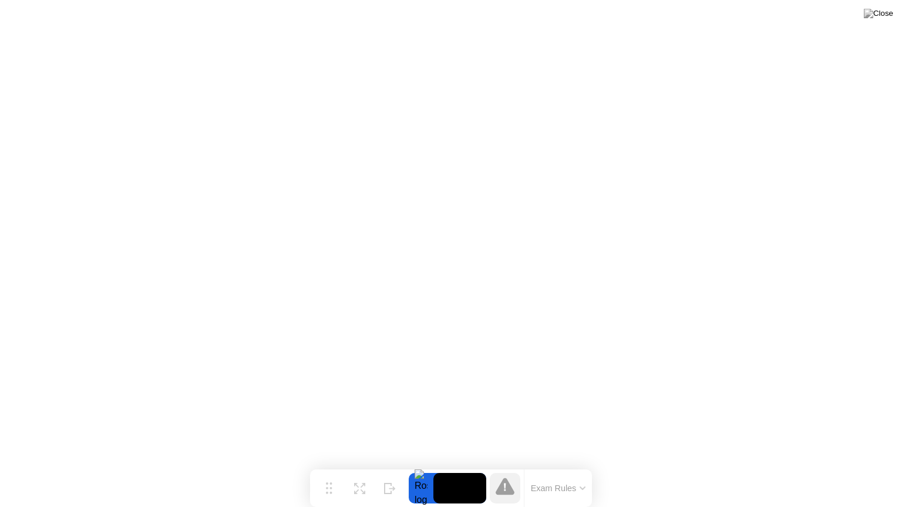
click at [506, 466] on icon at bounding box center [504, 486] width 19 height 17
click at [564, 466] on button "Exam Rules" at bounding box center [558, 488] width 62 height 11
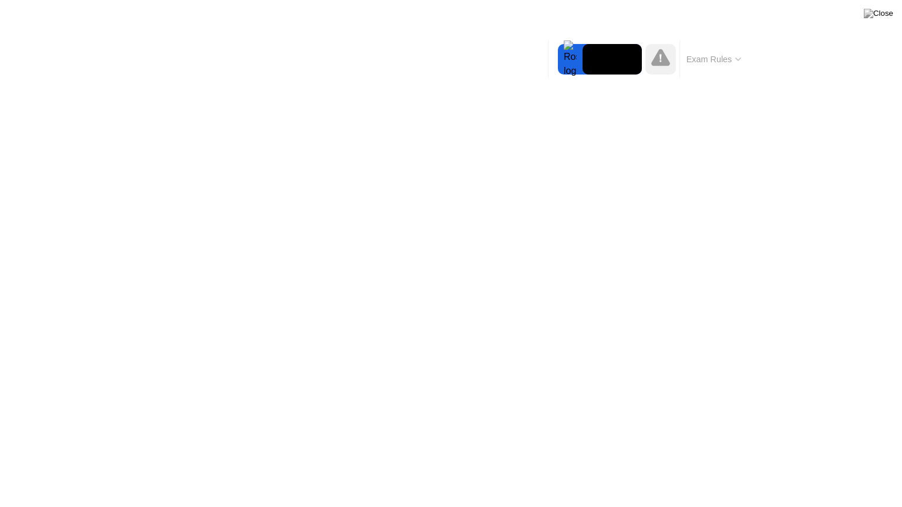
click at [710, 58] on button "Exam Rules" at bounding box center [714, 59] width 62 height 11
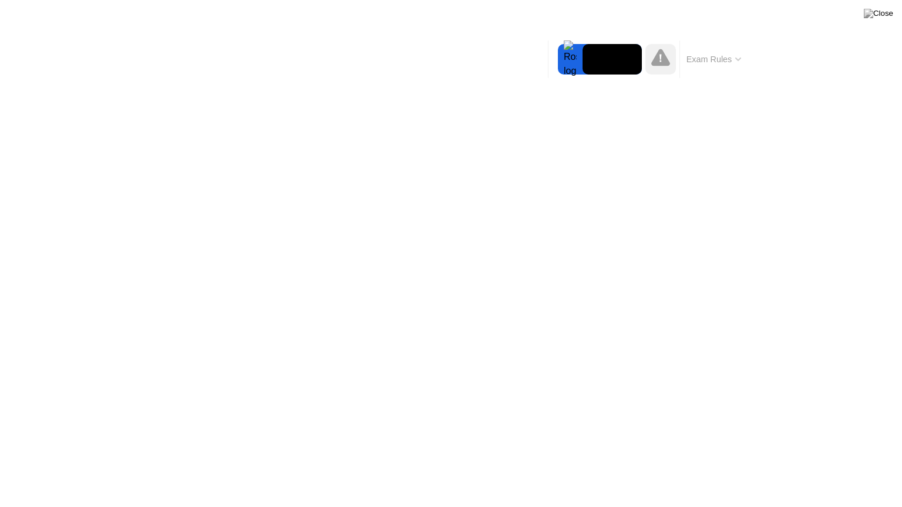
drag, startPoint x: 716, startPoint y: 55, endPoint x: 704, endPoint y: 66, distance: 16.2
click at [704, 66] on div "Exam Rules" at bounding box center [713, 60] width 68 height 38
click at [616, 56] on video at bounding box center [611, 59] width 59 height 31
click at [656, 57] on icon at bounding box center [660, 57] width 19 height 17
click at [711, 62] on button "Exam Rules" at bounding box center [714, 59] width 62 height 11
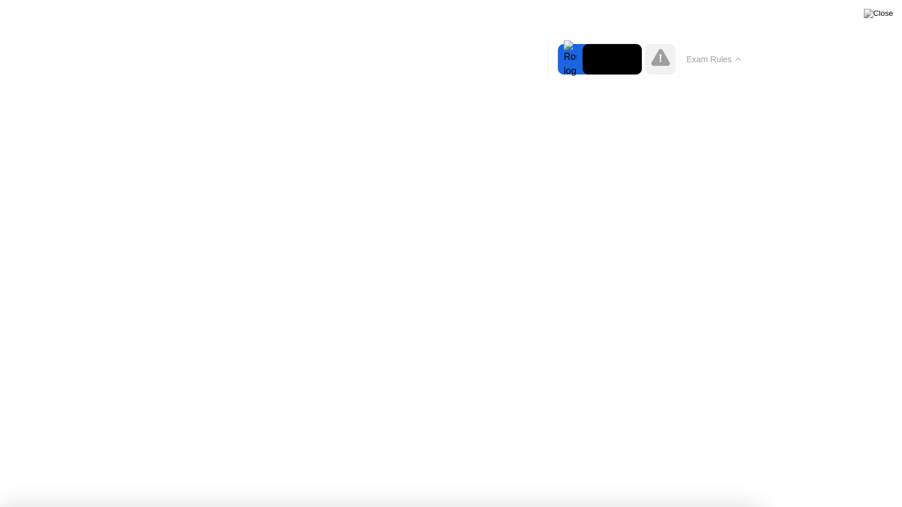
click at [725, 60] on button "Exam Rules" at bounding box center [714, 59] width 62 height 11
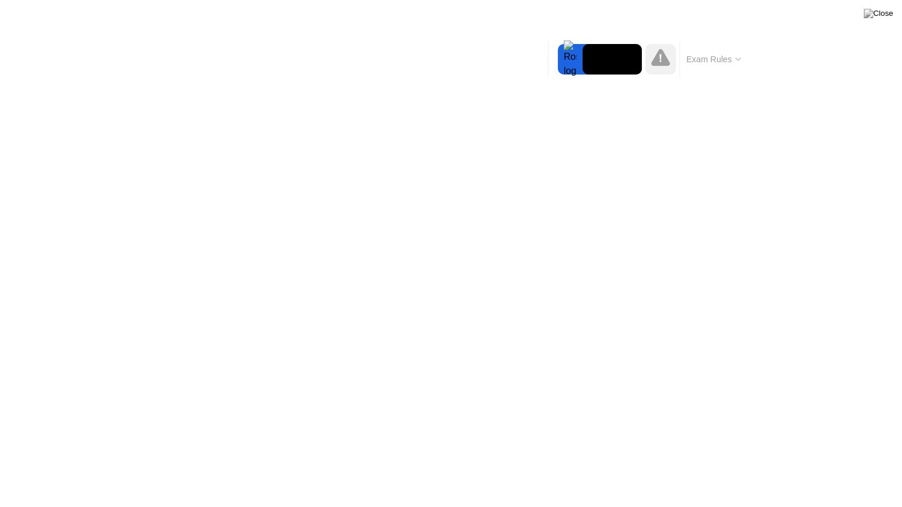
click at [725, 60] on button "Exam Rules" at bounding box center [714, 59] width 62 height 11
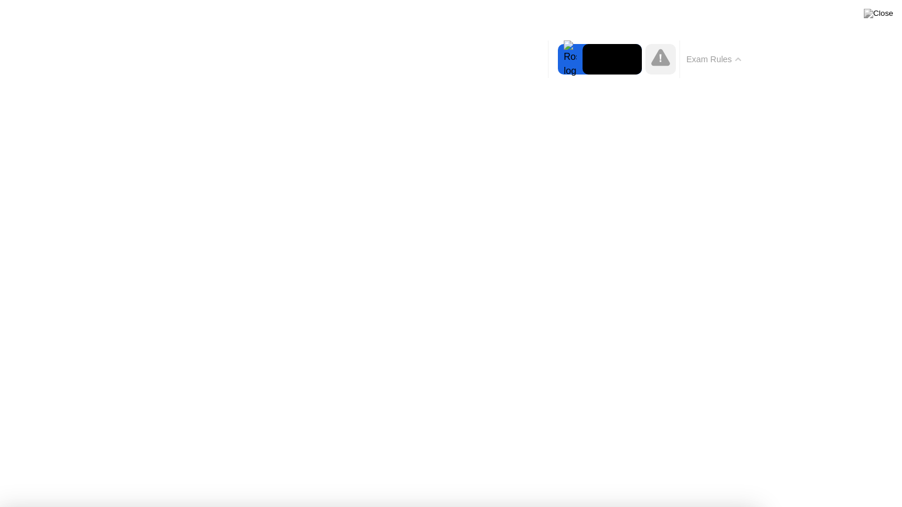
drag, startPoint x: 206, startPoint y: 289, endPoint x: 214, endPoint y: 338, distance: 49.3
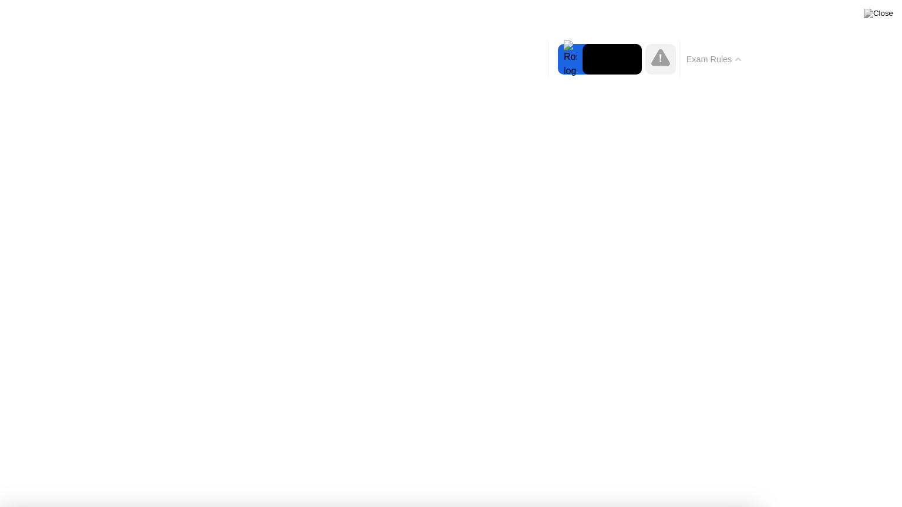
drag, startPoint x: 356, startPoint y: 180, endPoint x: 429, endPoint y: 181, distance: 72.8
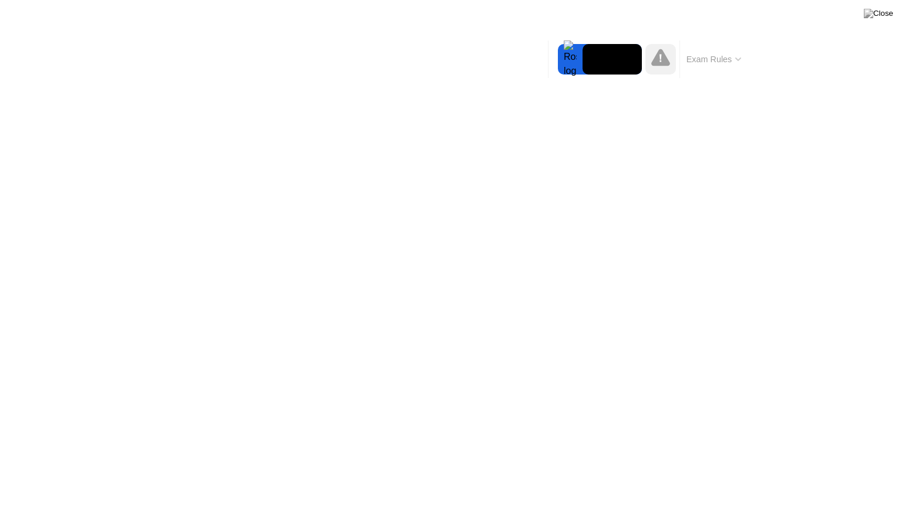
click at [719, 61] on button "Exam Rules" at bounding box center [714, 59] width 62 height 11
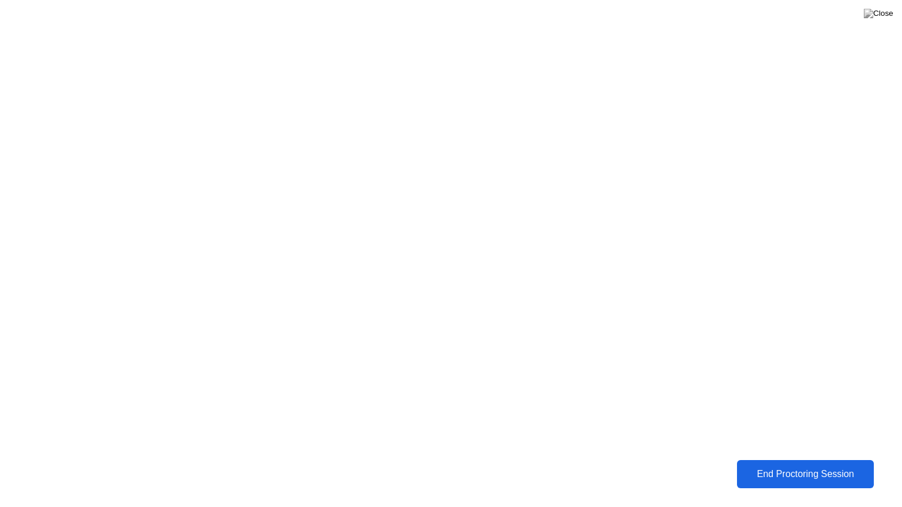
click at [773, 466] on div "End Proctoring Session" at bounding box center [804, 474] width 131 height 11
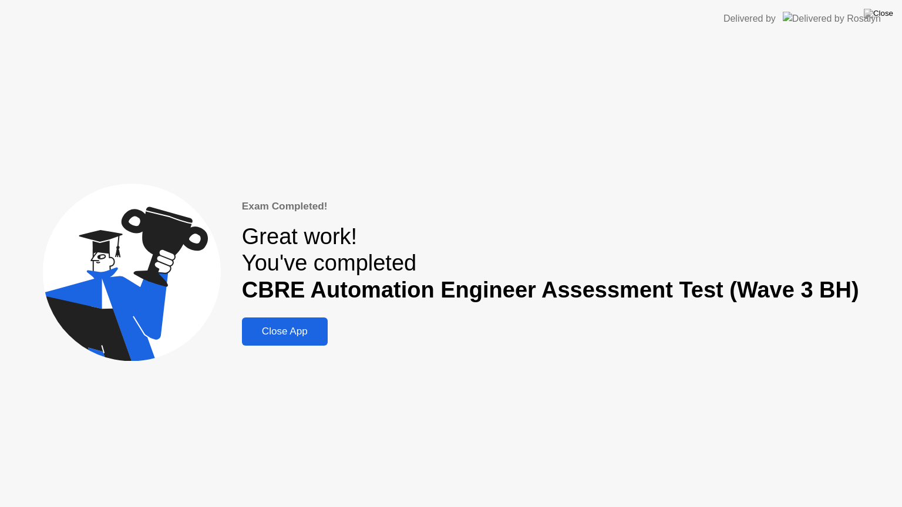
click at [316, 335] on div "Close App" at bounding box center [284, 332] width 79 height 12
